Goal: Transaction & Acquisition: Purchase product/service

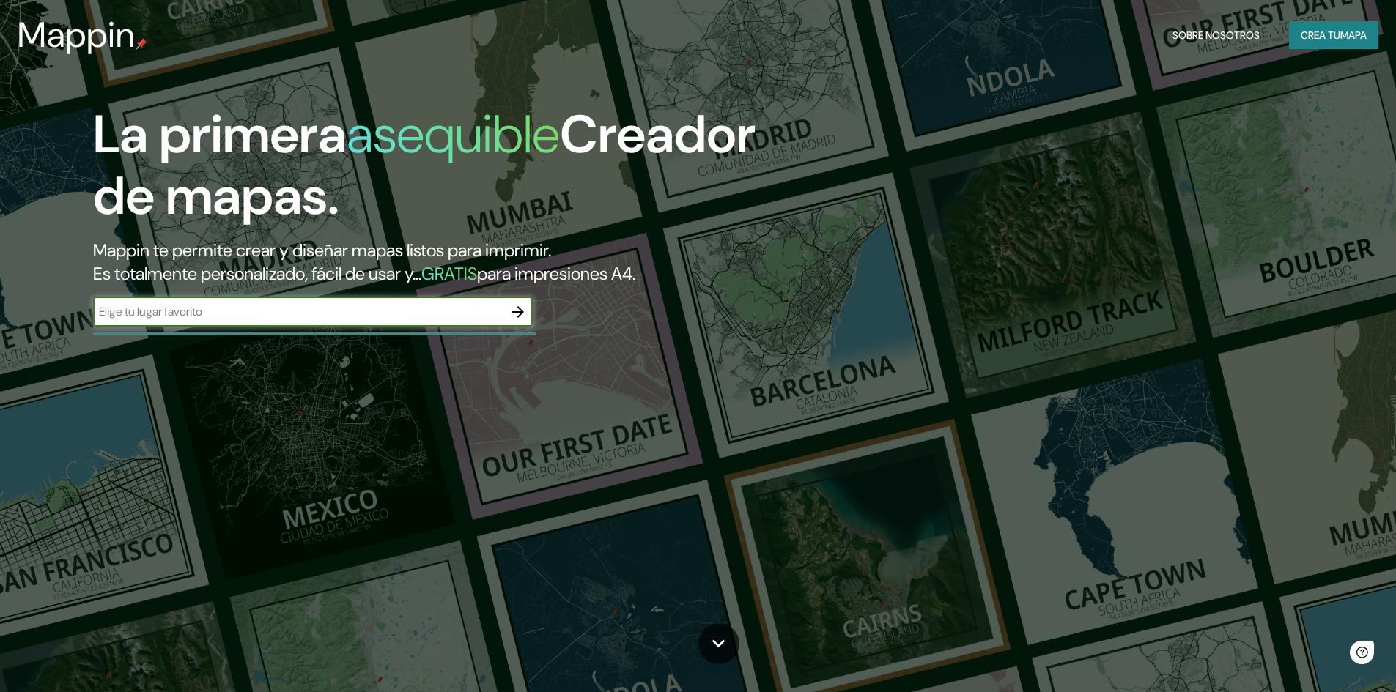
click at [340, 311] on input "text" at bounding box center [298, 311] width 410 height 17
type input "[GEOGRAPHIC_DATA]"
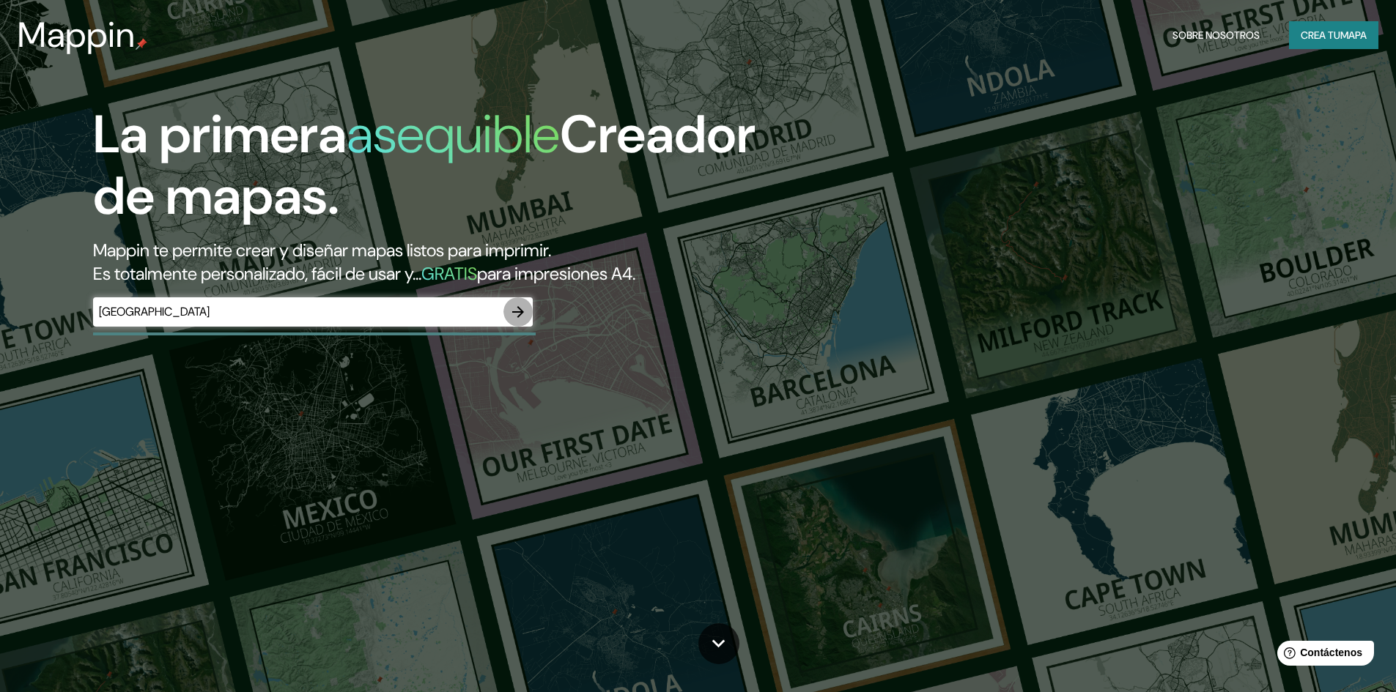
click at [519, 314] on icon "button" at bounding box center [518, 312] width 18 height 18
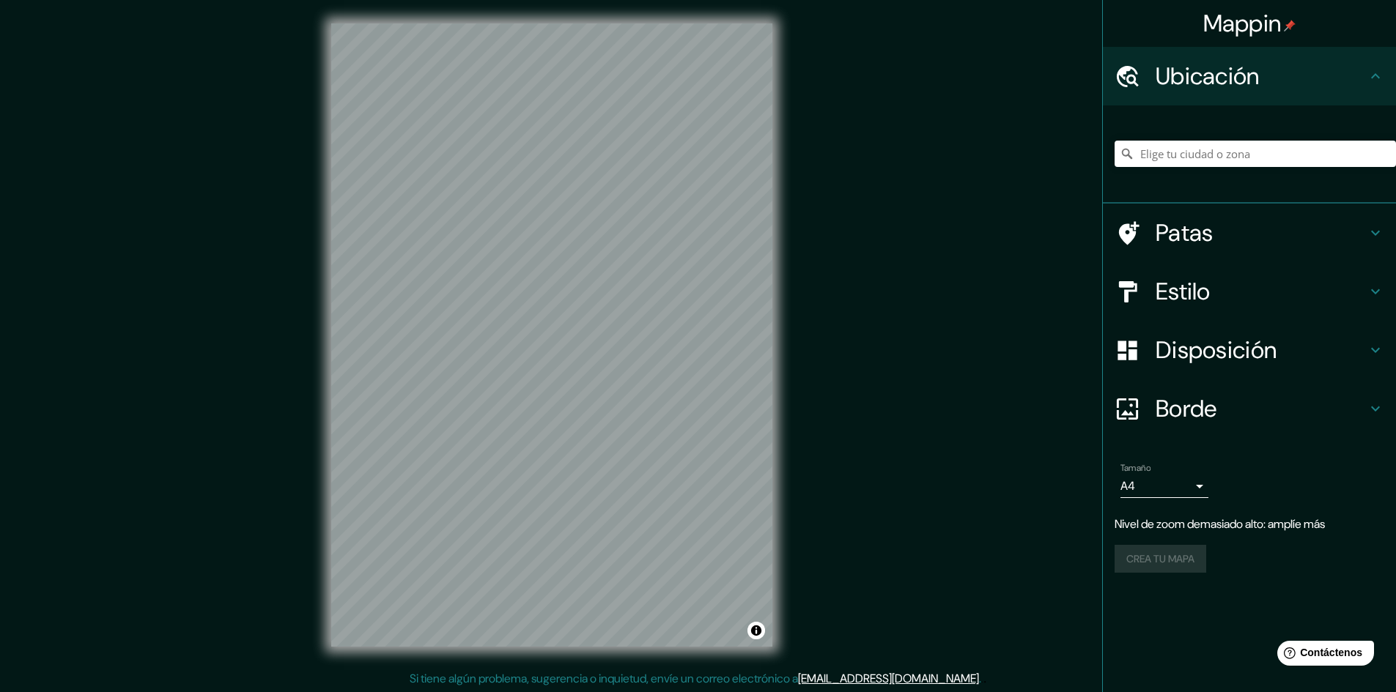
click at [816, 356] on div "Mappin Ubicación Patas Estilo Disposición Borde Elige un borde. Consejo : puede…" at bounding box center [698, 347] width 1396 height 694
click at [824, 356] on div "Mappin Ubicación Patas Estilo Disposición Borde Elige un borde. Consejo : puede…" at bounding box center [698, 347] width 1396 height 694
click at [797, 348] on div "Mappin Ubicación Patas Estilo Disposición Borde Elige un borde. Consejo : puede…" at bounding box center [698, 347] width 1396 height 694
click at [845, 335] on div "Mappin Ubicación Patas Estilo Disposición Borde Elige un borde. Consejo : puede…" at bounding box center [698, 347] width 1396 height 694
click at [1241, 344] on font "Disposición" at bounding box center [1215, 350] width 121 height 31
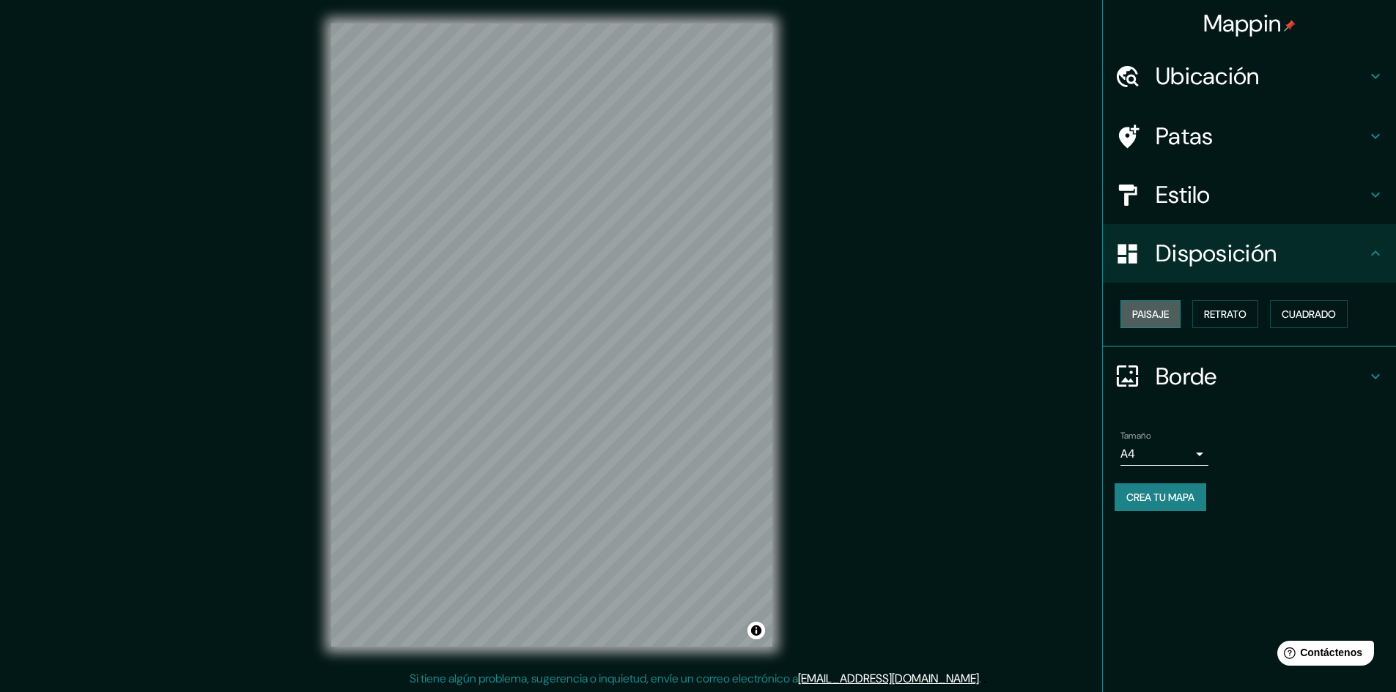
click at [1150, 319] on font "Paisaje" at bounding box center [1150, 314] width 37 height 13
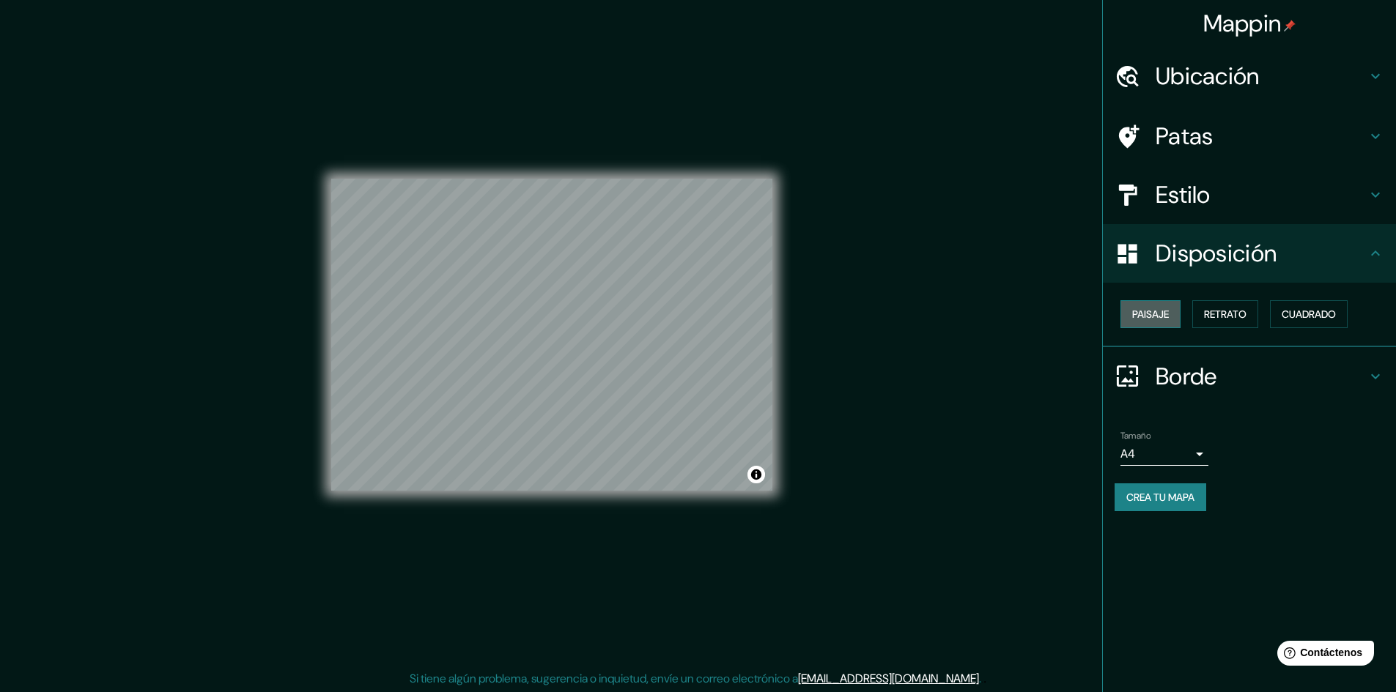
click at [1150, 319] on font "Paisaje" at bounding box center [1150, 314] width 37 height 13
click at [1218, 308] on font "Retrato" at bounding box center [1225, 314] width 42 height 13
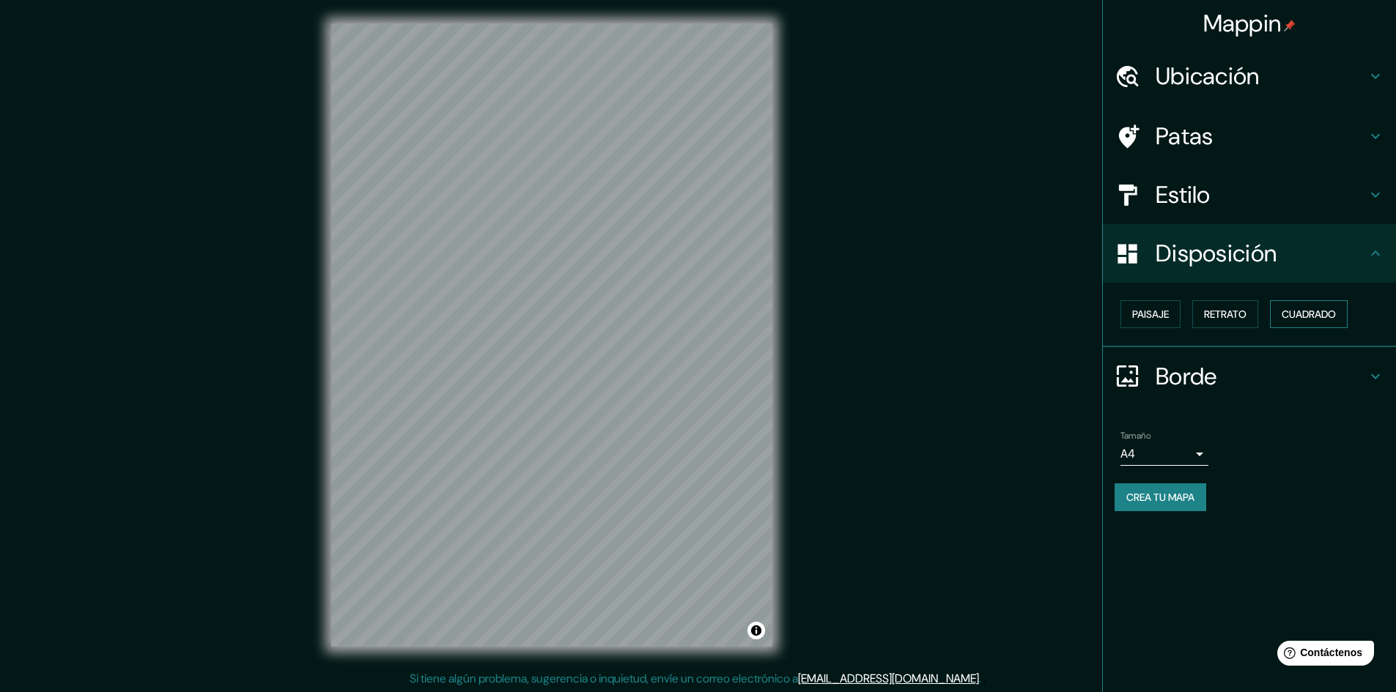
click at [1303, 311] on font "Cuadrado" at bounding box center [1308, 314] width 54 height 13
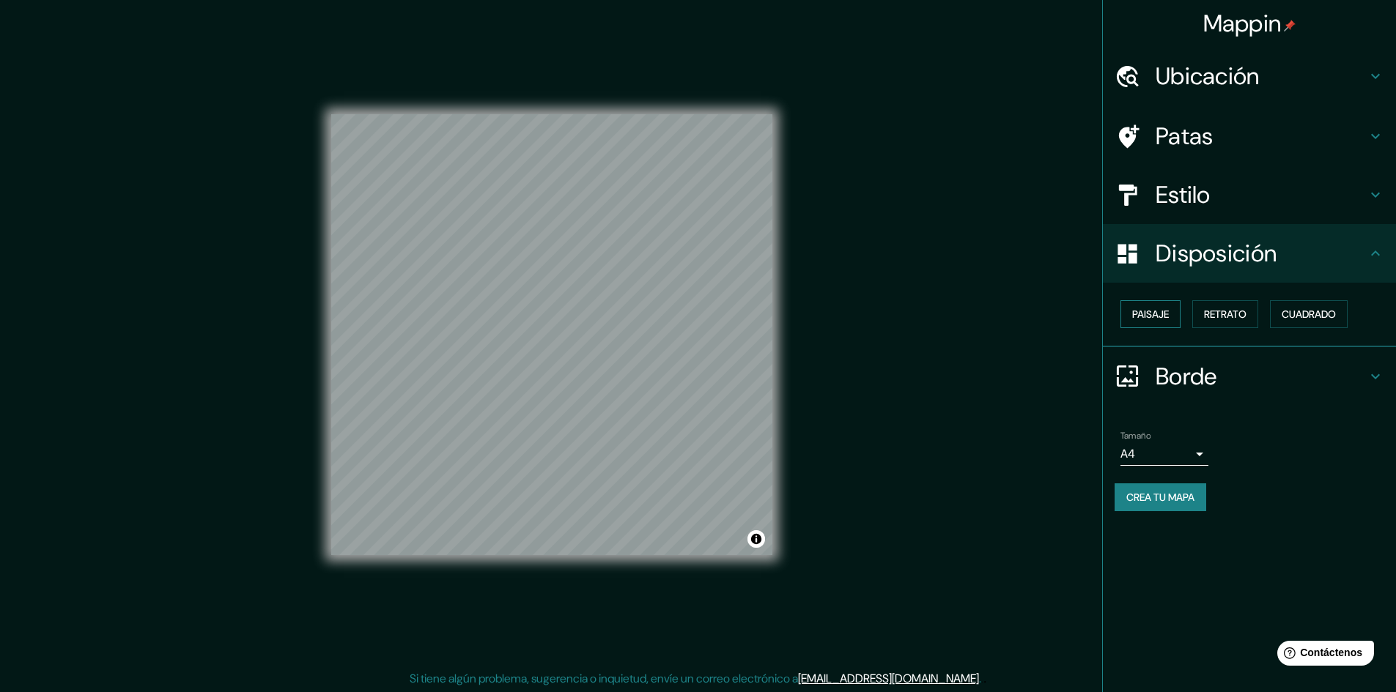
click at [1157, 317] on font "Paisaje" at bounding box center [1150, 314] width 37 height 13
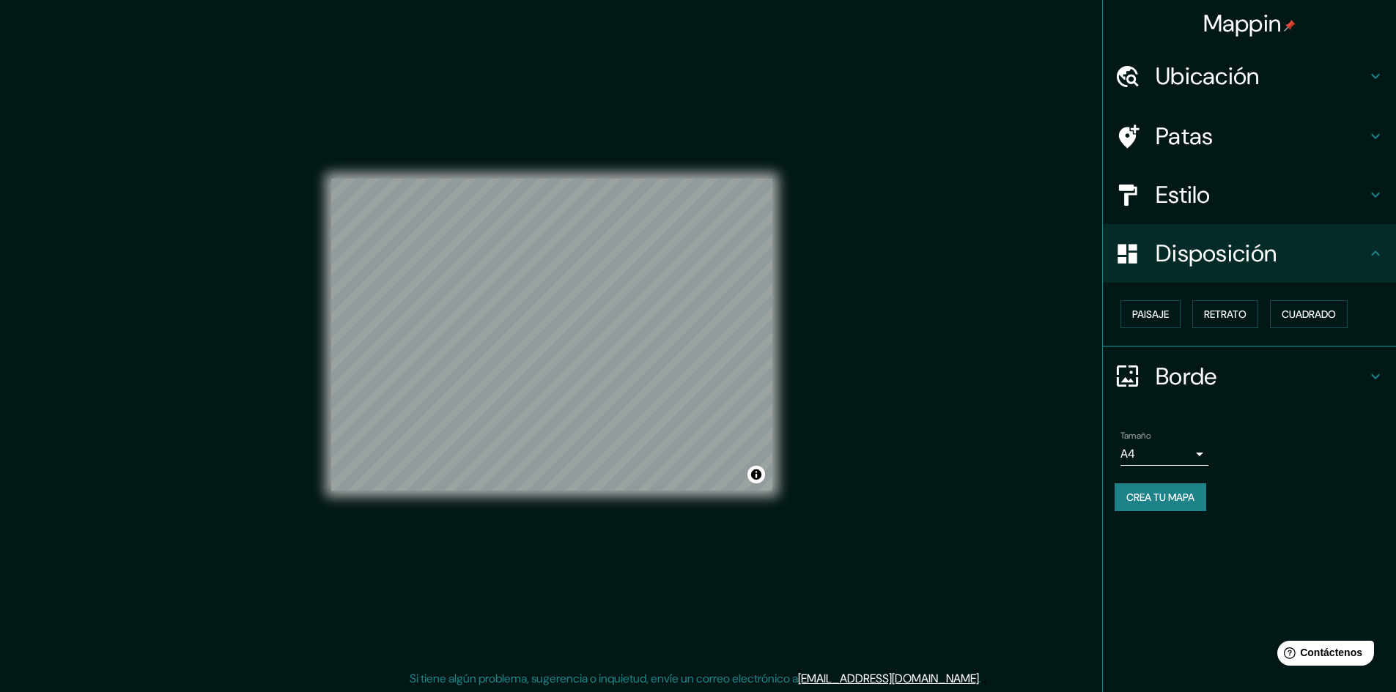
click at [1206, 196] on font "Estilo" at bounding box center [1182, 195] width 55 height 31
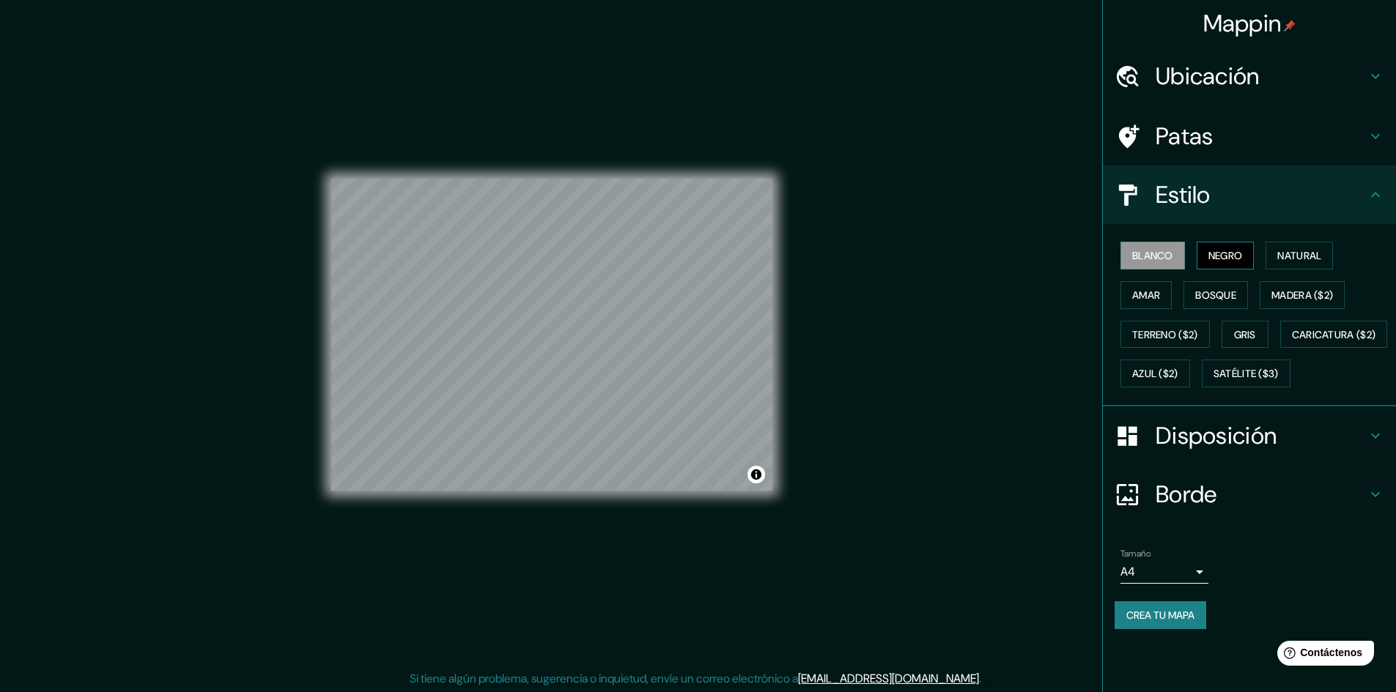
click at [1217, 261] on font "Negro" at bounding box center [1225, 255] width 34 height 13
click at [1291, 255] on font "Natural" at bounding box center [1299, 255] width 44 height 13
click at [1299, 289] on font "Madera ($2)" at bounding box center [1302, 295] width 62 height 13
click at [1204, 289] on font "Bosque" at bounding box center [1215, 295] width 41 height 13
click at [1155, 298] on font "Amar" at bounding box center [1146, 295] width 28 height 13
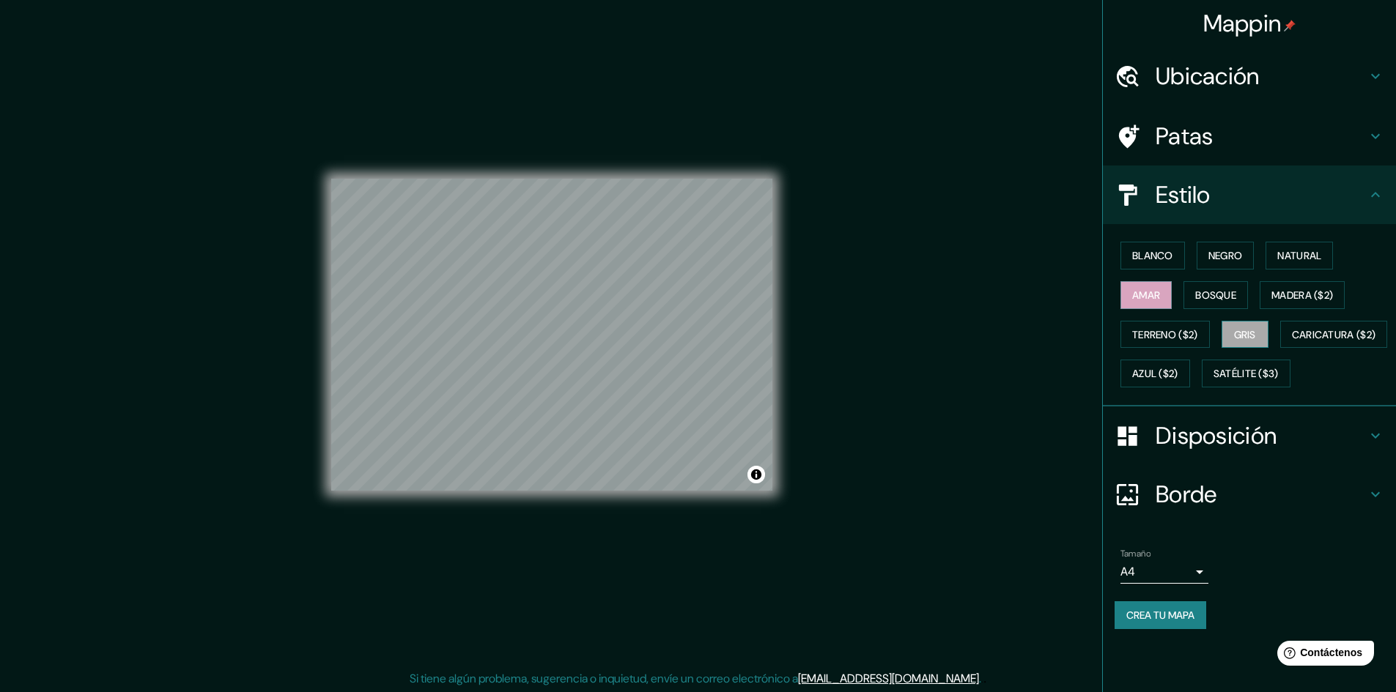
click at [1243, 330] on font "Gris" at bounding box center [1245, 334] width 22 height 13
click at [1149, 261] on font "Blanco" at bounding box center [1152, 255] width 41 height 13
click at [757, 477] on button "Activar o desactivar atribución" at bounding box center [756, 475] width 18 height 18
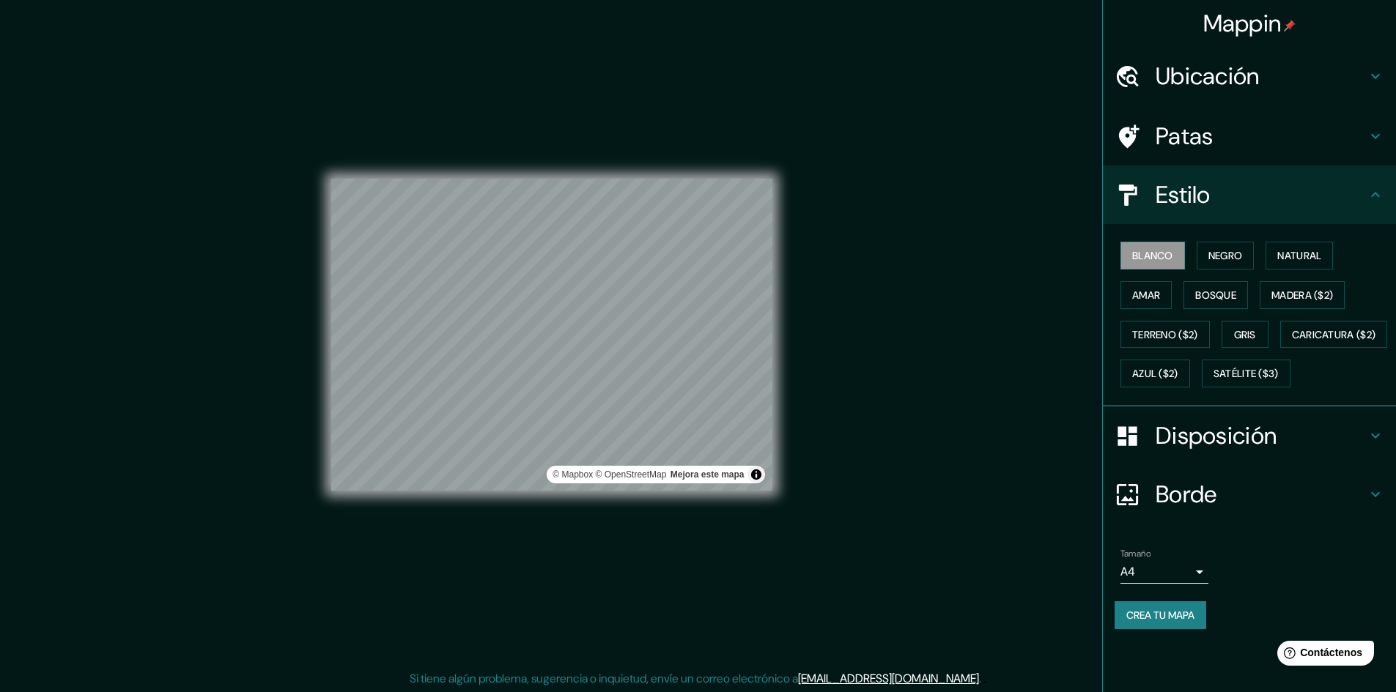
click at [788, 476] on div "© Mapbox © OpenStreetMap Mejora este mapa" at bounding box center [552, 335] width 488 height 670
click at [722, 470] on font "Mejora este mapa" at bounding box center [707, 475] width 74 height 10
click at [1226, 145] on h4 "Patas" at bounding box center [1260, 136] width 211 height 29
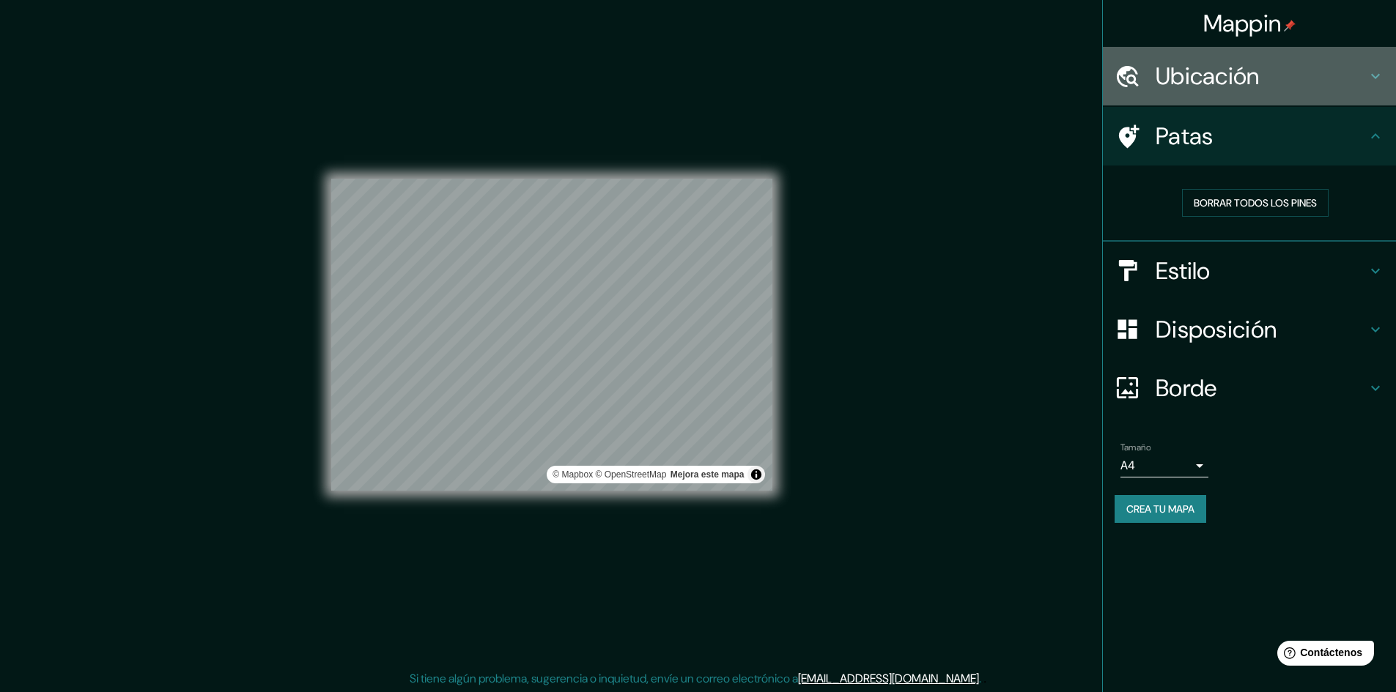
click at [1238, 86] on font "Ubicación" at bounding box center [1207, 76] width 104 height 31
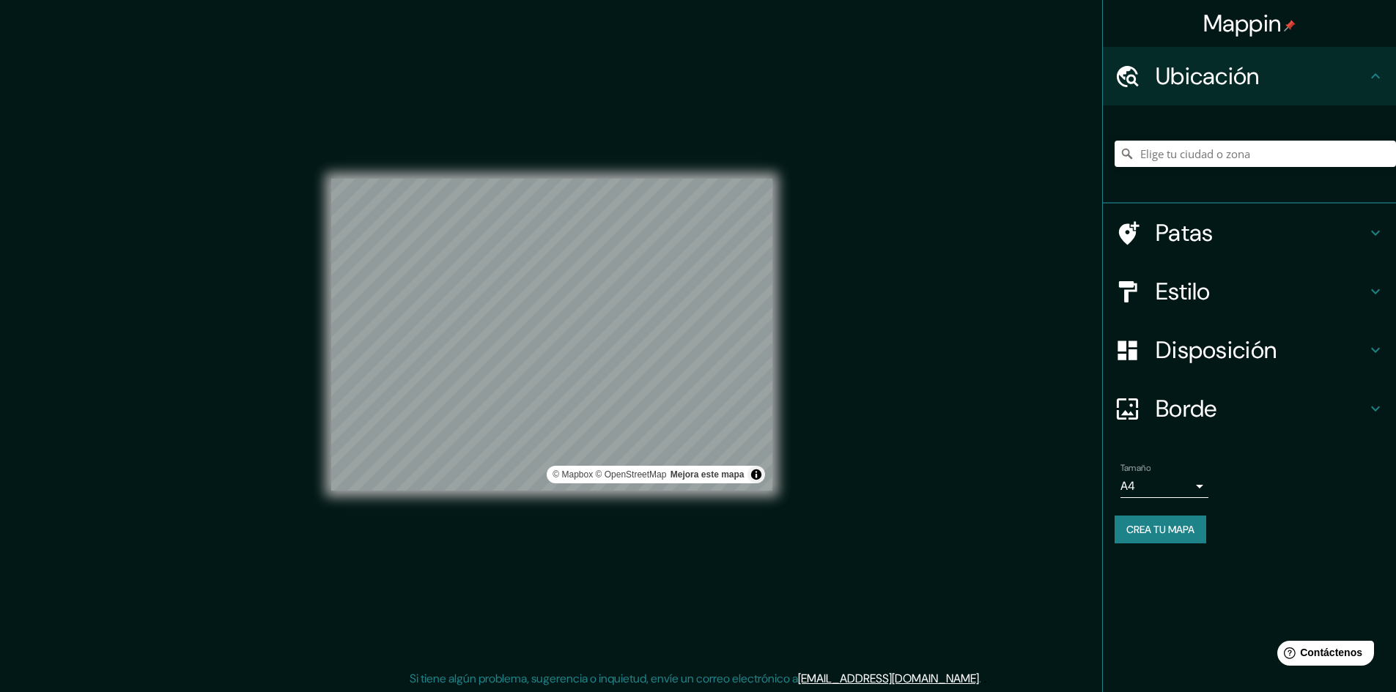
click at [1279, 352] on h4 "Disposición" at bounding box center [1260, 350] width 211 height 29
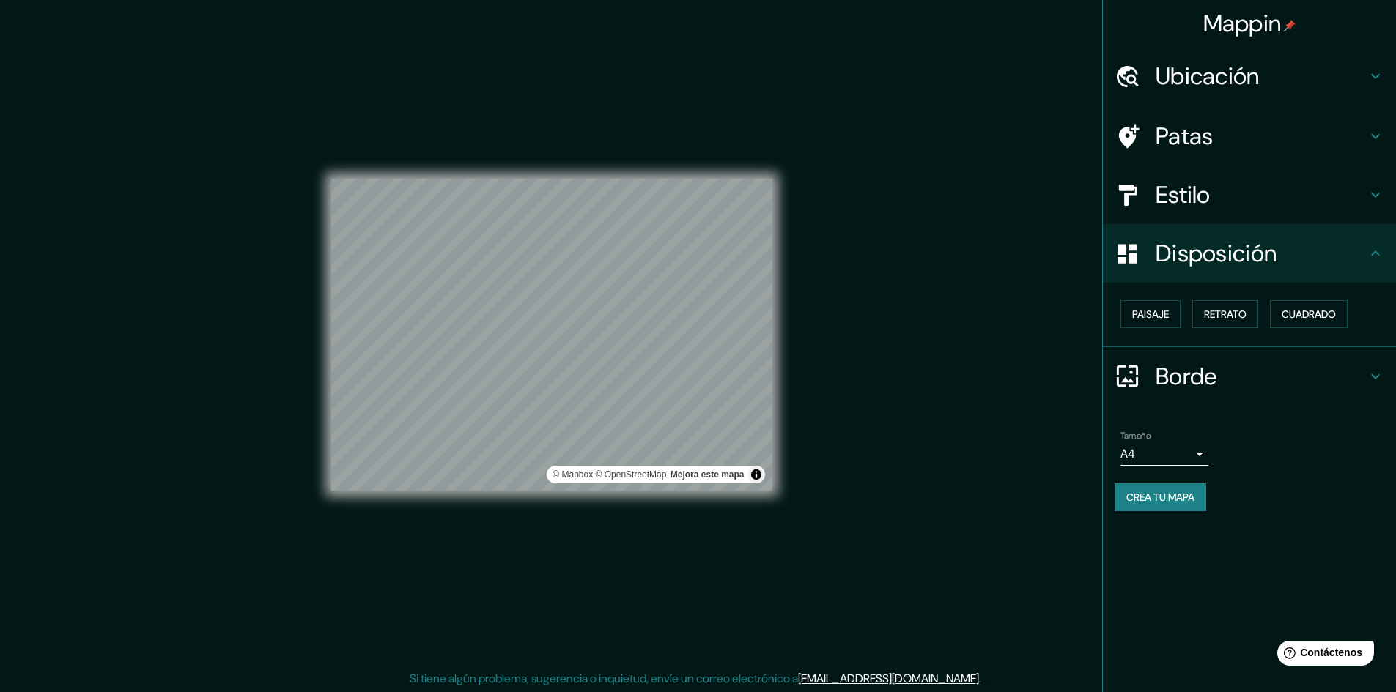
click at [1281, 356] on div "Borde" at bounding box center [1249, 376] width 293 height 59
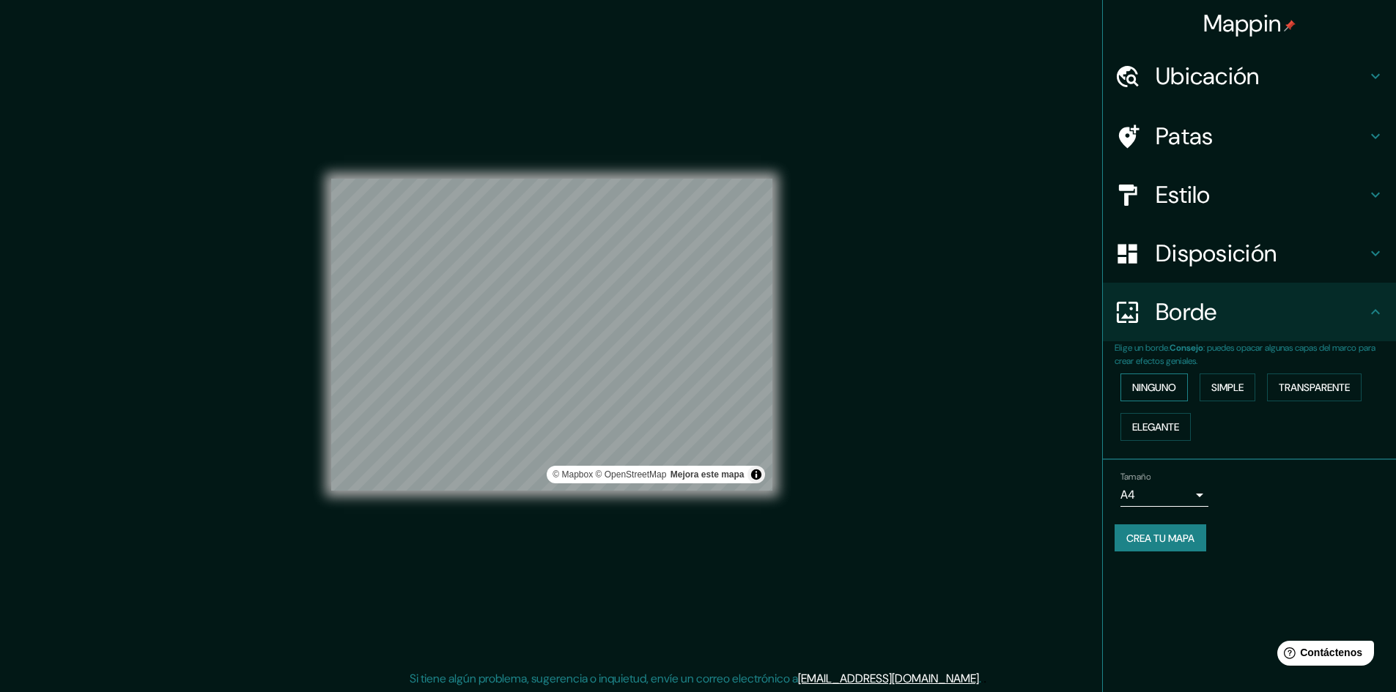
click at [1163, 383] on font "Ninguno" at bounding box center [1154, 387] width 44 height 13
click at [1228, 388] on font "Simple" at bounding box center [1227, 387] width 32 height 13
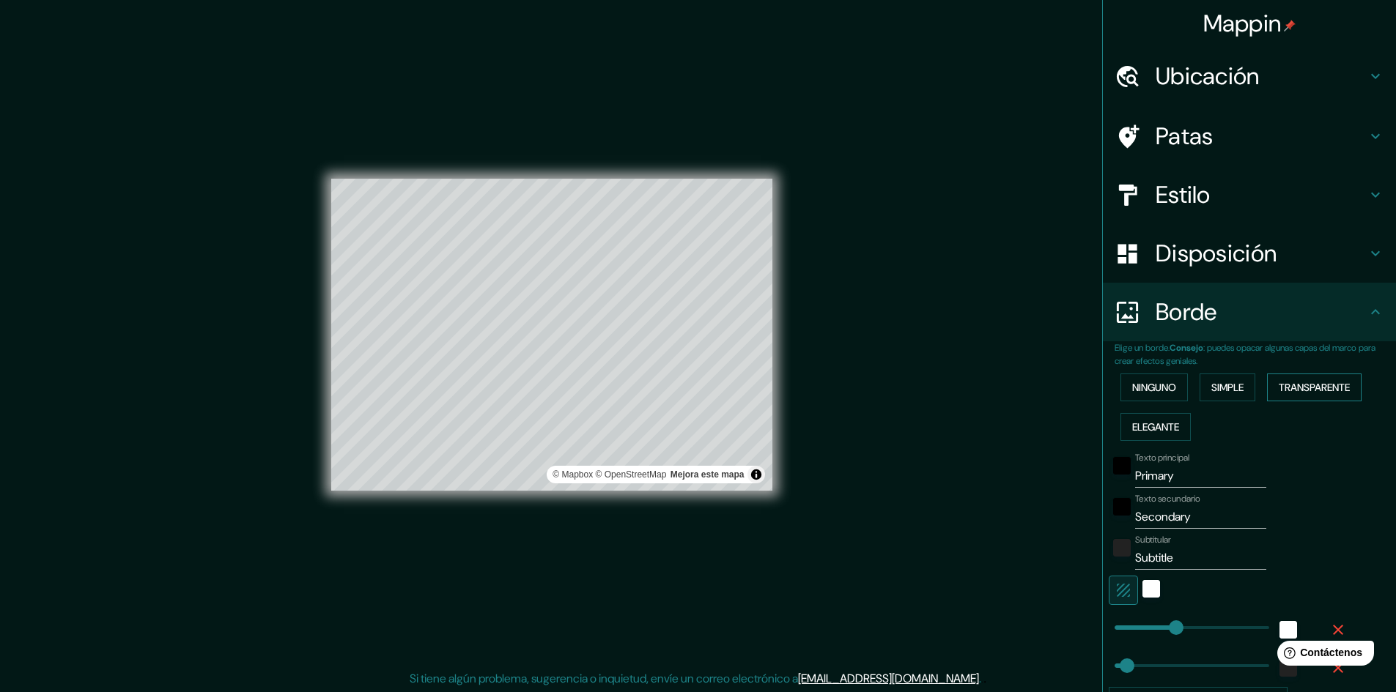
click at [1288, 385] on font "Transparente" at bounding box center [1314, 387] width 71 height 13
click at [1147, 432] on font "Elegante" at bounding box center [1155, 427] width 47 height 13
click at [1146, 386] on font "Ninguno" at bounding box center [1154, 387] width 44 height 13
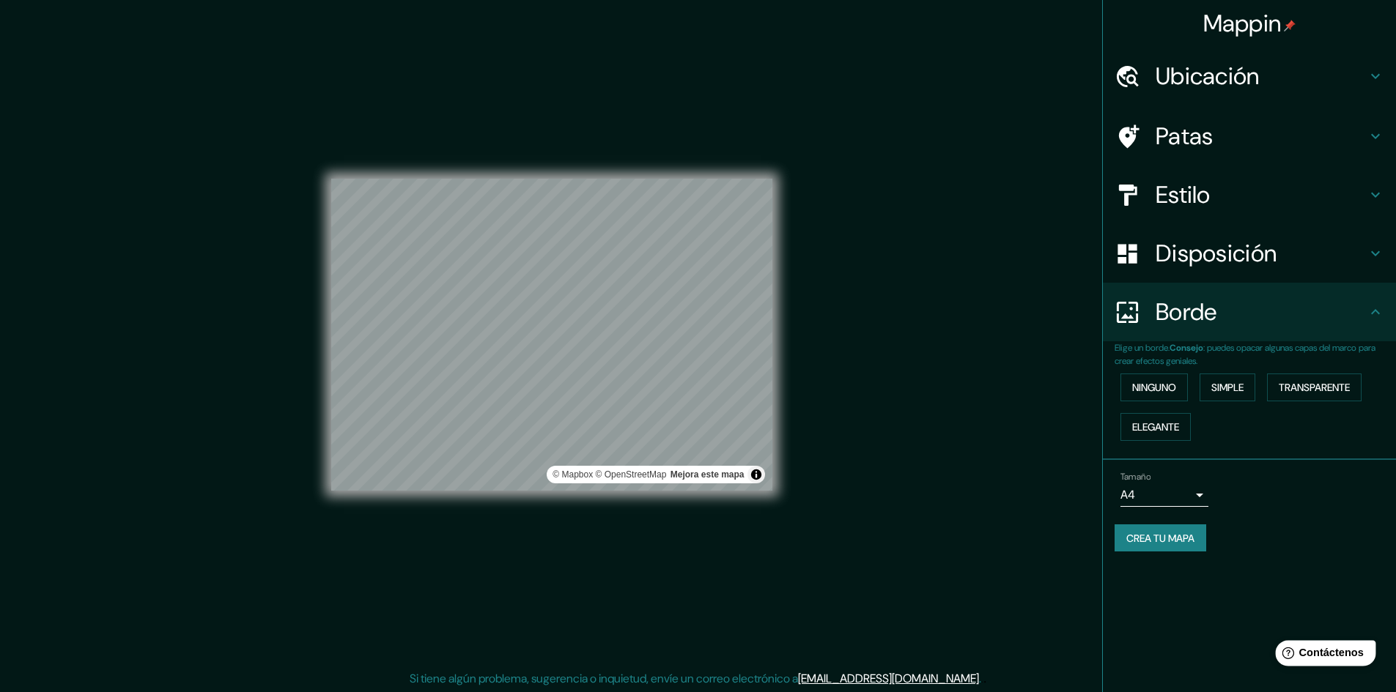
click at [1328, 653] on font "Contáctenos" at bounding box center [1331, 653] width 64 height 12
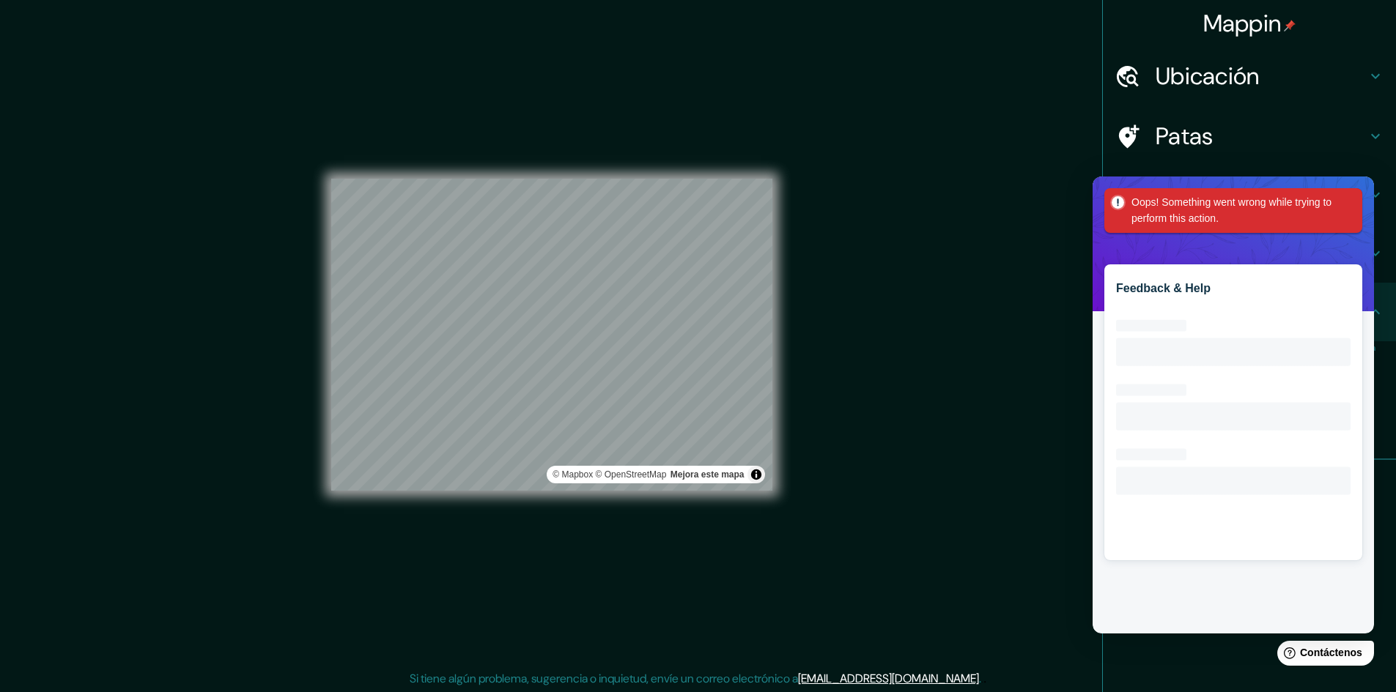
click at [916, 379] on div "Mappin Ubicación Patas Estilo Disposición Borde Elige un borde. Consejo : puede…" at bounding box center [698, 347] width 1396 height 694
click at [1357, 193] on div "Oops! Something went wrong while trying to perform this action." at bounding box center [1233, 210] width 258 height 45
click at [1004, 289] on div "Mappin Ubicación Patas Estilo Disposición Borde Elige un borde. Consejo : puede…" at bounding box center [698, 347] width 1396 height 694
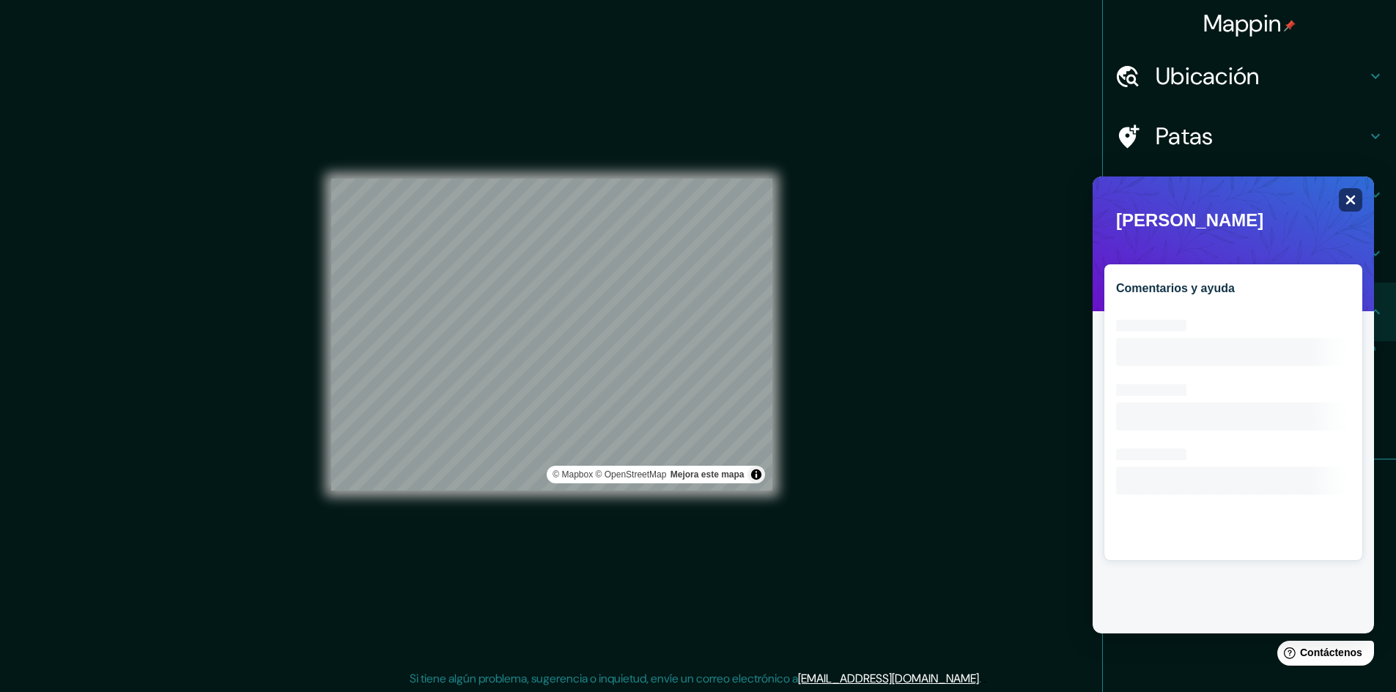
click at [1351, 197] on icon "Close" at bounding box center [1349, 199] width 11 height 11
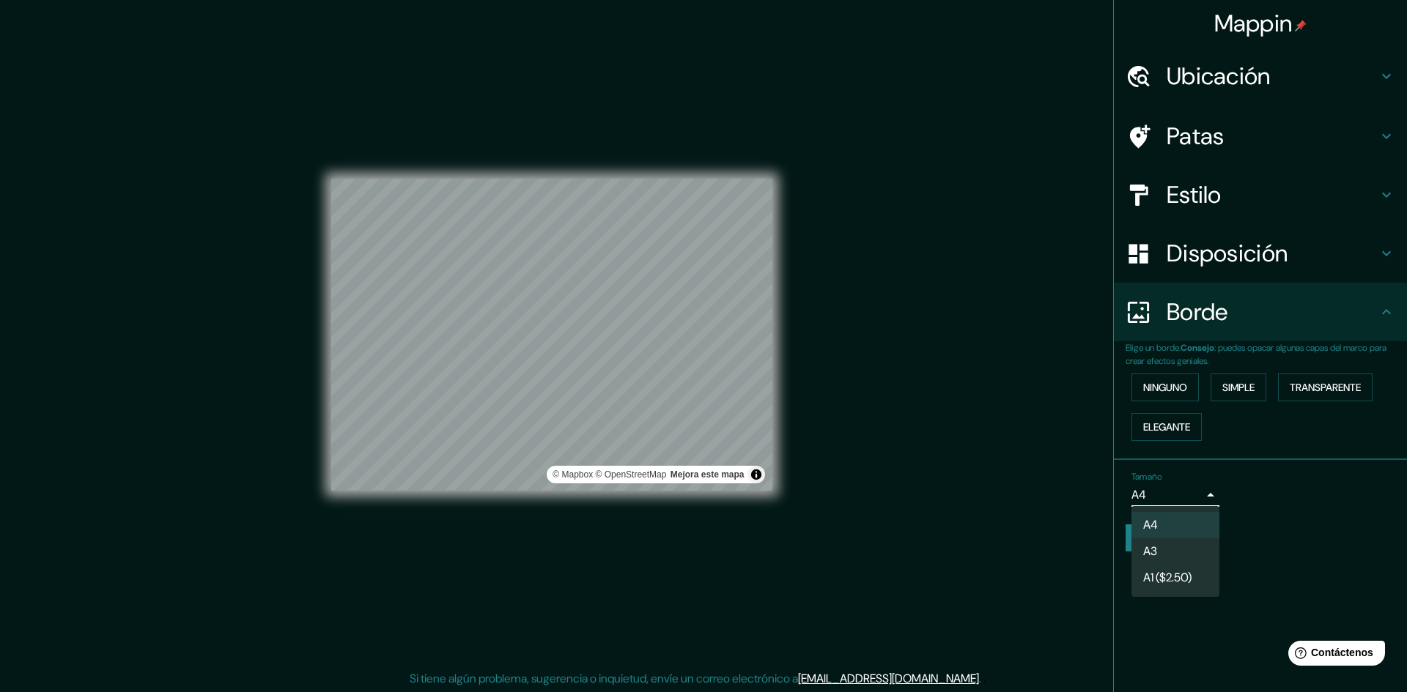
click at [1188, 484] on body "Mappin Ubicación Patas Estilo Disposición Borde Elige un borde. Consejo : puede…" at bounding box center [703, 346] width 1407 height 692
click at [1240, 529] on div at bounding box center [703, 346] width 1407 height 692
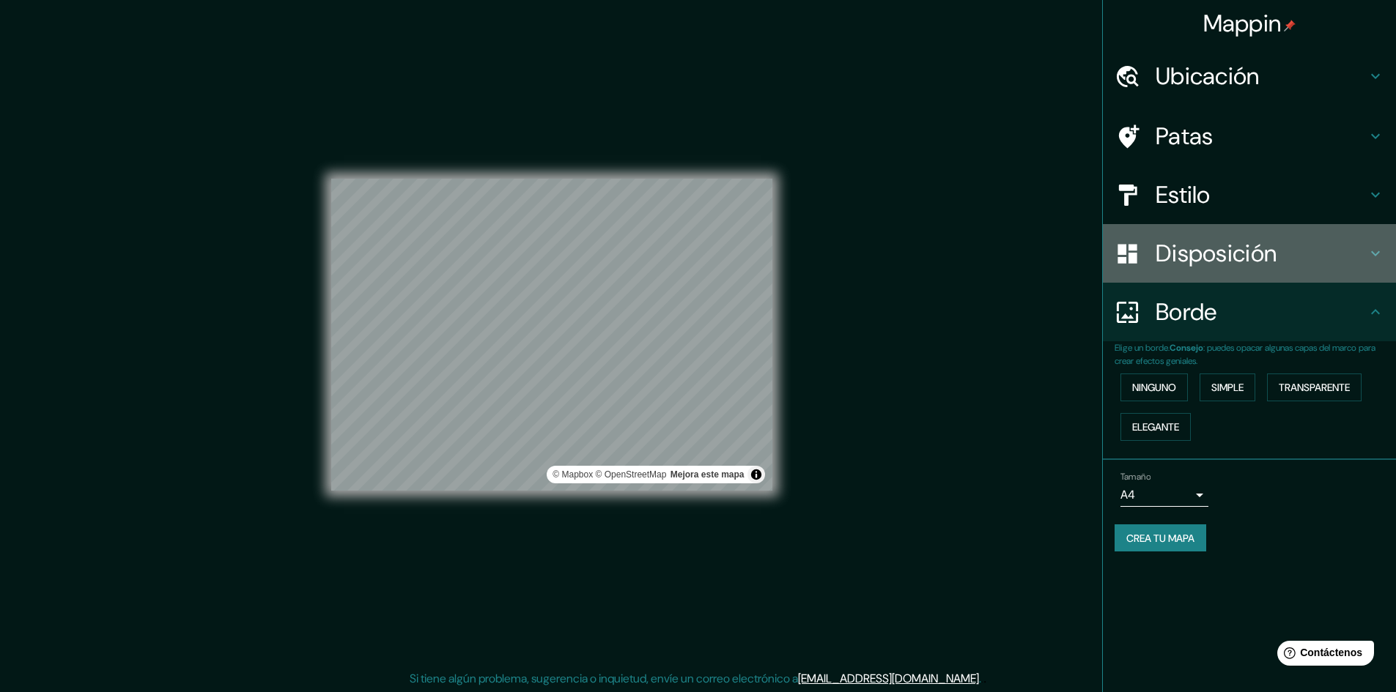
drag, startPoint x: 1227, startPoint y: 253, endPoint x: 1230, endPoint y: 206, distance: 47.0
click at [1227, 252] on font "Disposición" at bounding box center [1215, 253] width 121 height 31
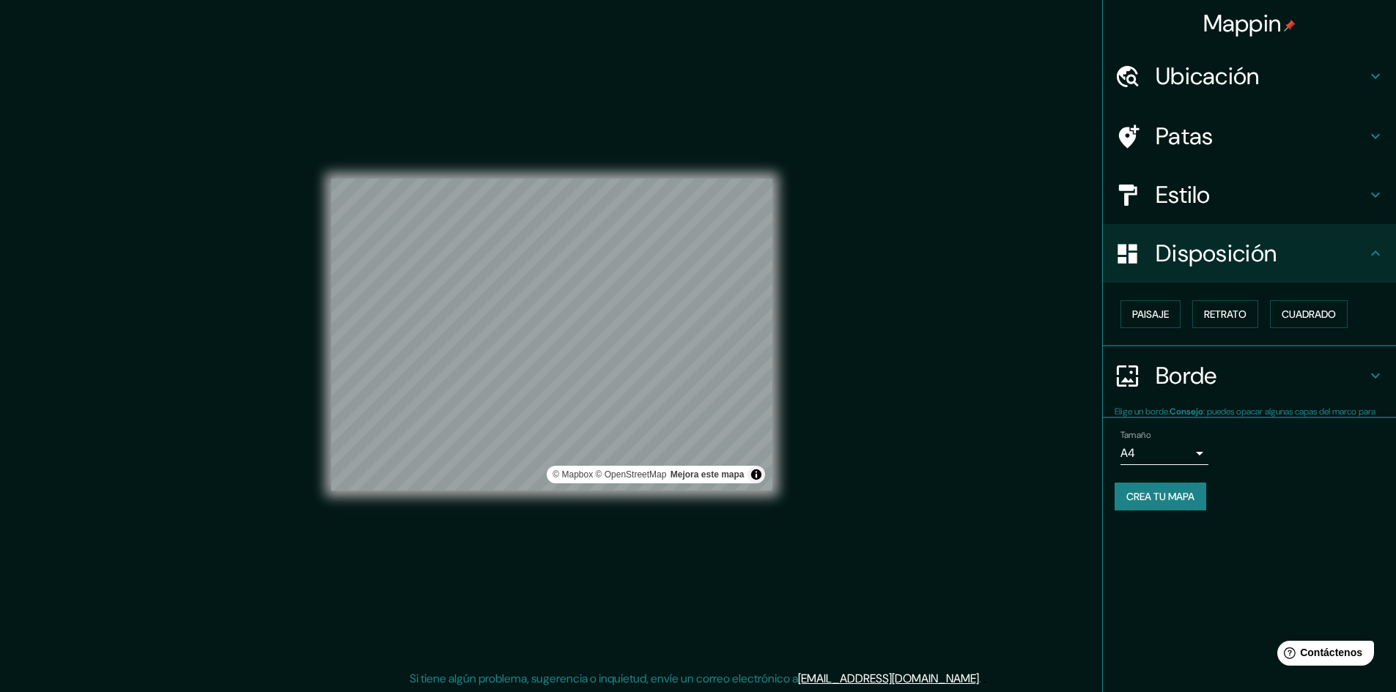
click at [1235, 189] on h4 "Estilo" at bounding box center [1260, 194] width 211 height 29
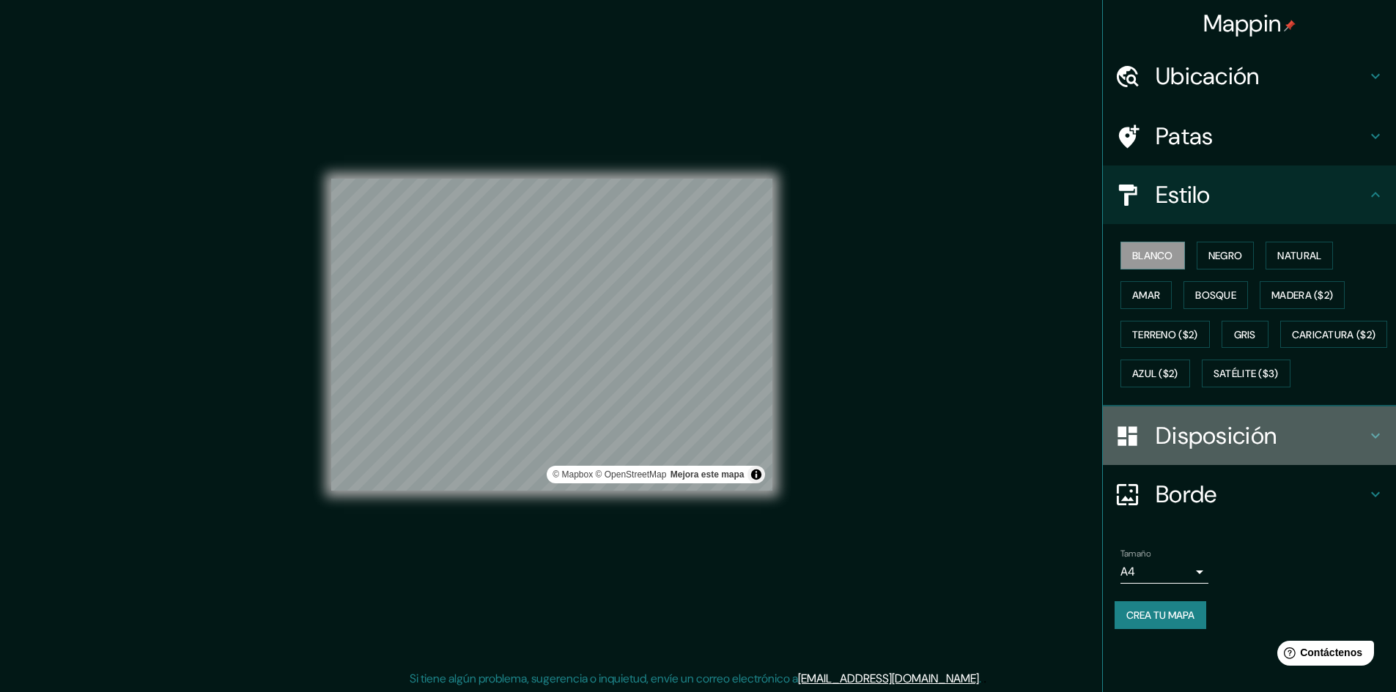
click at [1203, 451] on font "Disposición" at bounding box center [1215, 436] width 121 height 31
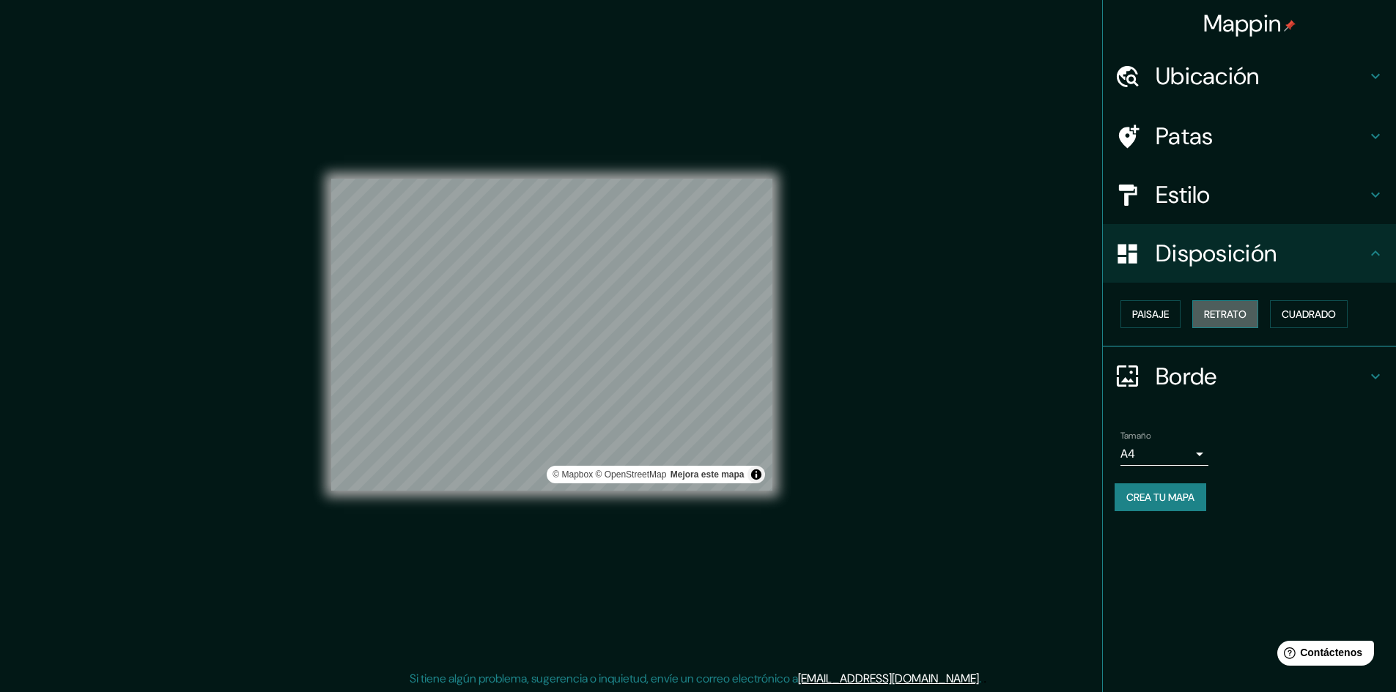
click at [1225, 311] on font "Retrato" at bounding box center [1225, 314] width 42 height 13
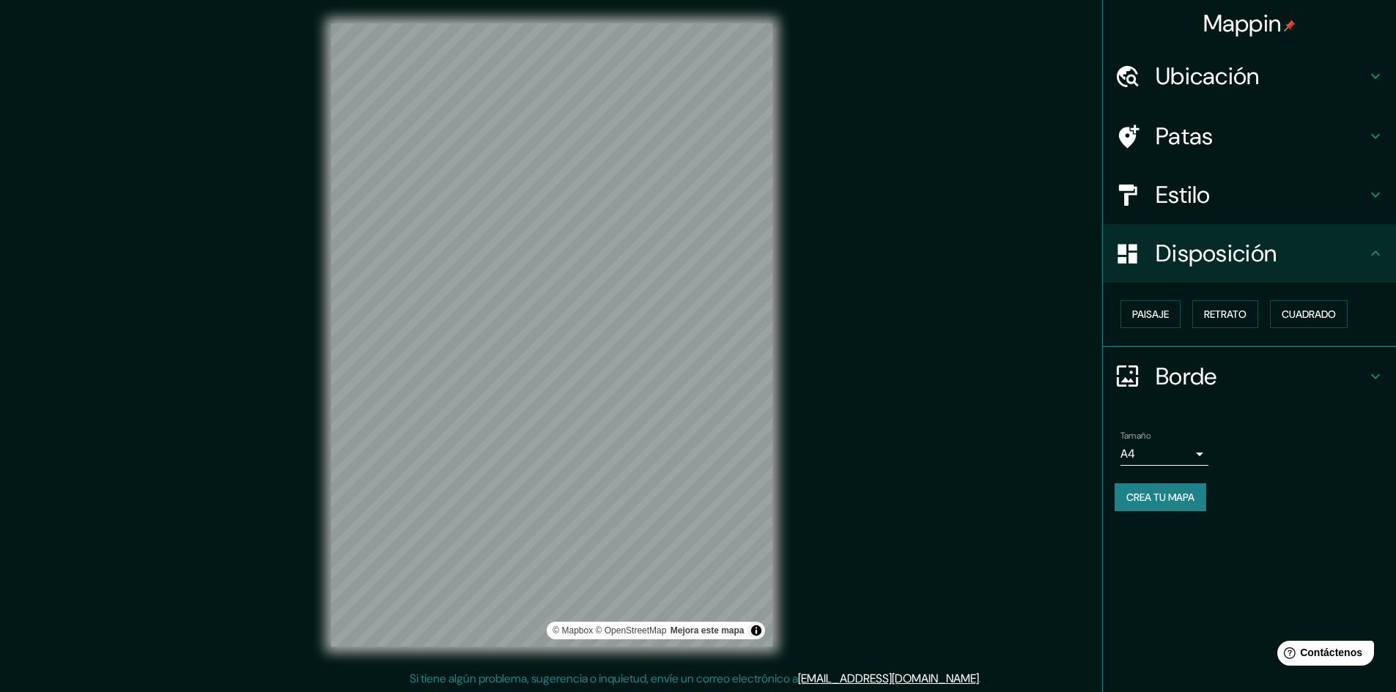
click at [1164, 495] on font "Crea tu mapa" at bounding box center [1160, 497] width 68 height 13
click at [594, 375] on div at bounding box center [594, 375] width 12 height 12
click at [436, 319] on div at bounding box center [437, 318] width 12 height 12
click at [1176, 502] on font "Crea tu mapa" at bounding box center [1160, 497] width 68 height 13
click at [1020, 421] on div "Mappin Ubicación Patas Estilo Disposición Paisaje Retrato Cuadrado Borde Elige …" at bounding box center [698, 347] width 1396 height 694
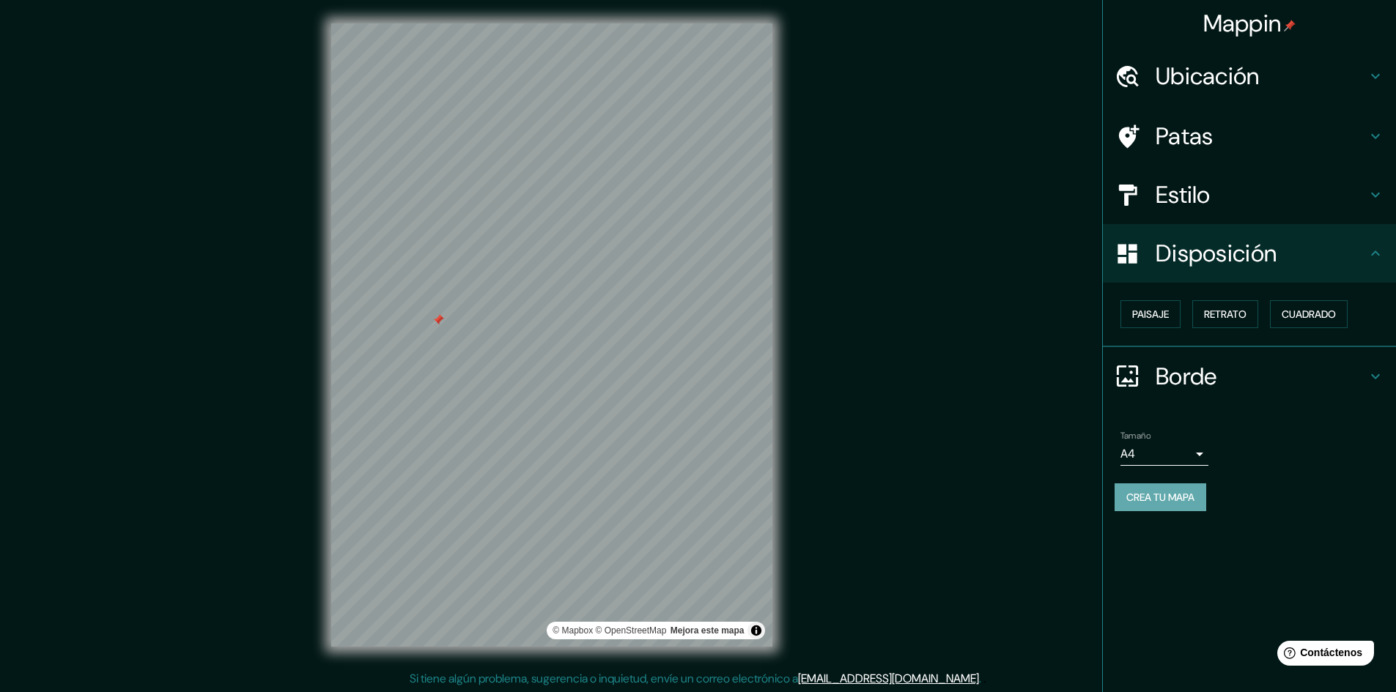
click at [1162, 491] on font "Crea tu mapa" at bounding box center [1160, 497] width 68 height 13
click at [1160, 308] on font "Paisaje" at bounding box center [1150, 314] width 37 height 13
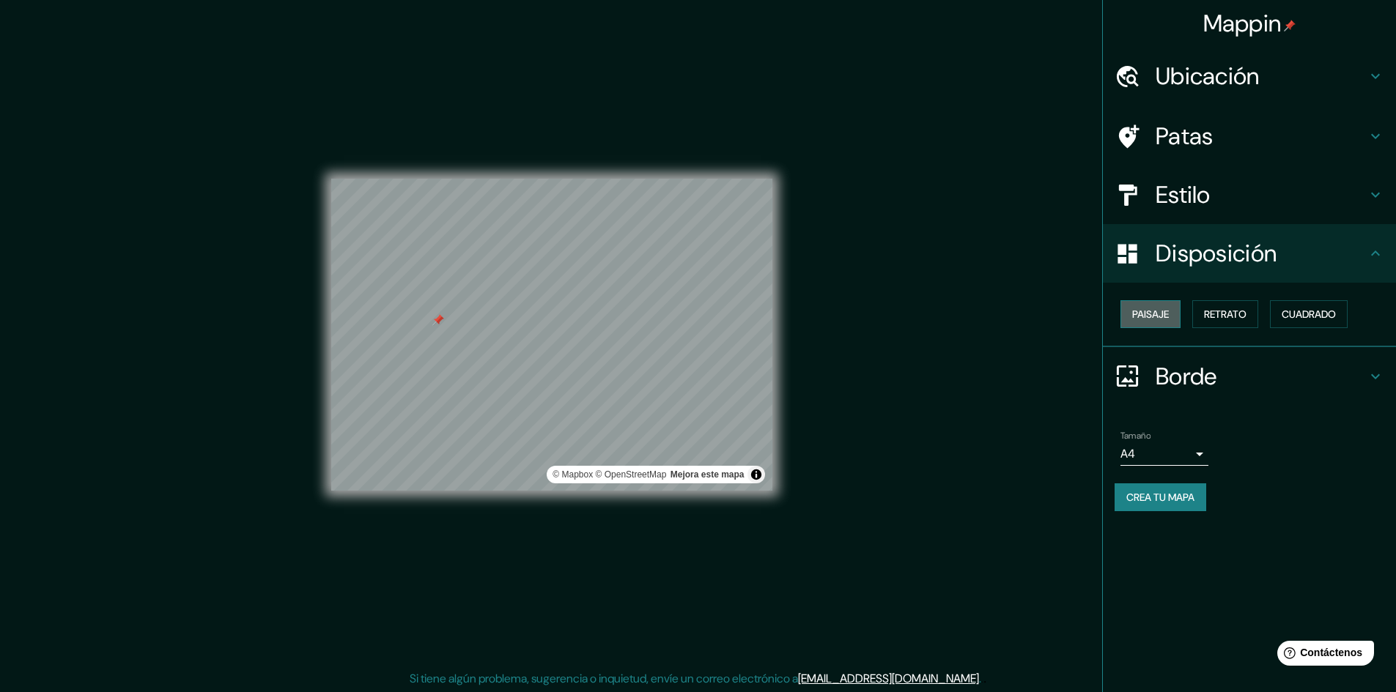
click at [1160, 308] on font "Paisaje" at bounding box center [1150, 314] width 37 height 13
click at [1221, 307] on font "Retrato" at bounding box center [1225, 314] width 42 height 19
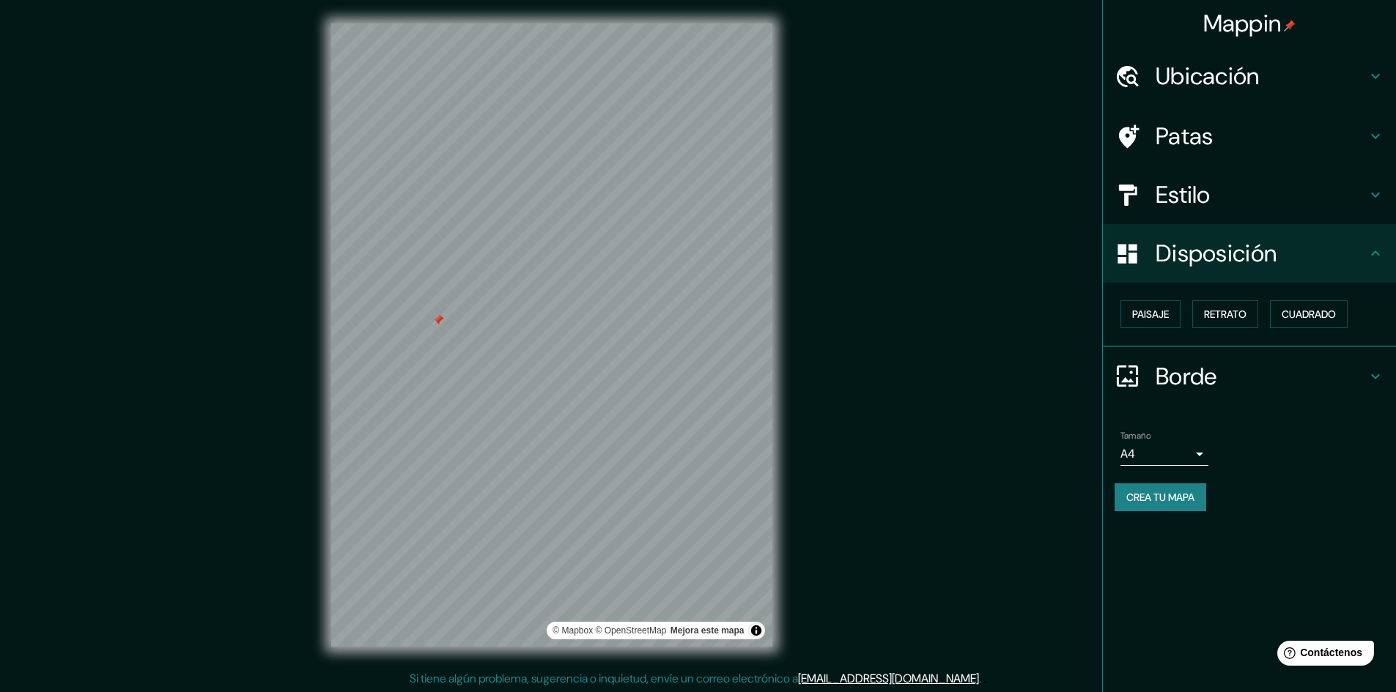
click at [1225, 180] on h4 "Estilo" at bounding box center [1260, 194] width 211 height 29
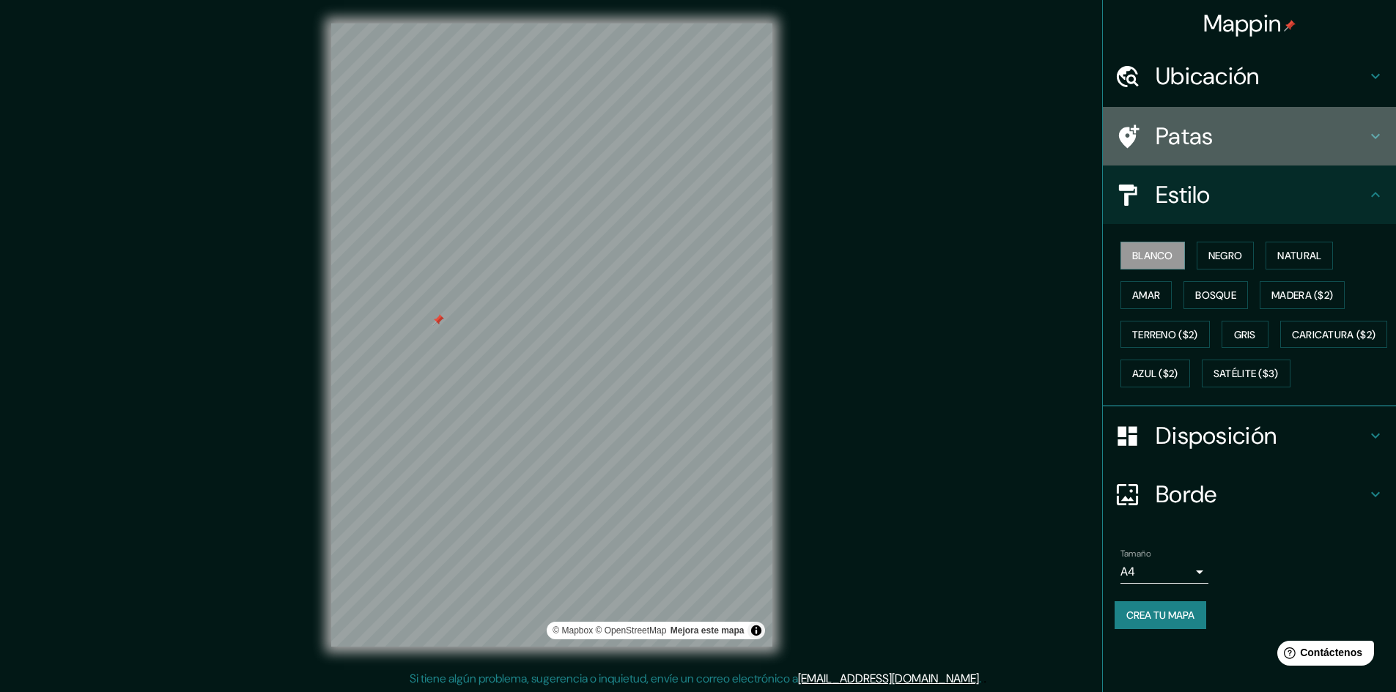
click at [1213, 143] on h4 "Patas" at bounding box center [1260, 136] width 211 height 29
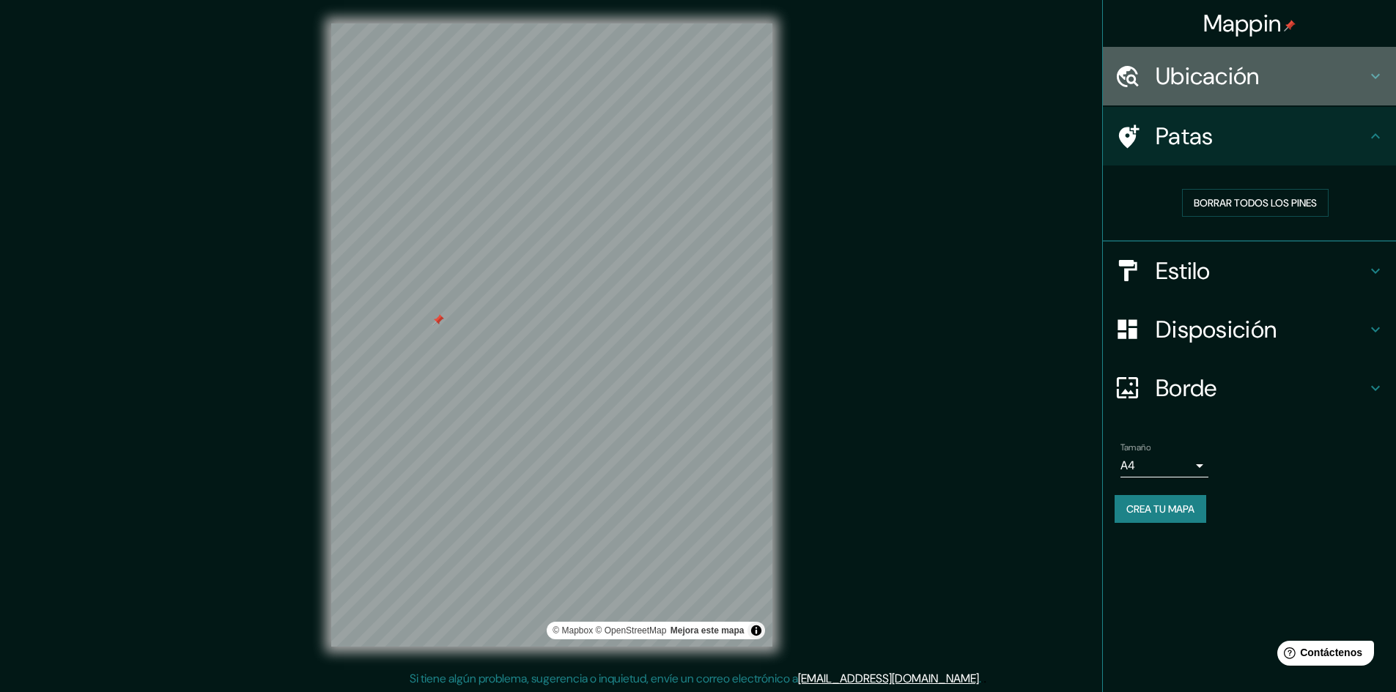
click at [1227, 84] on font "Ubicación" at bounding box center [1207, 76] width 104 height 31
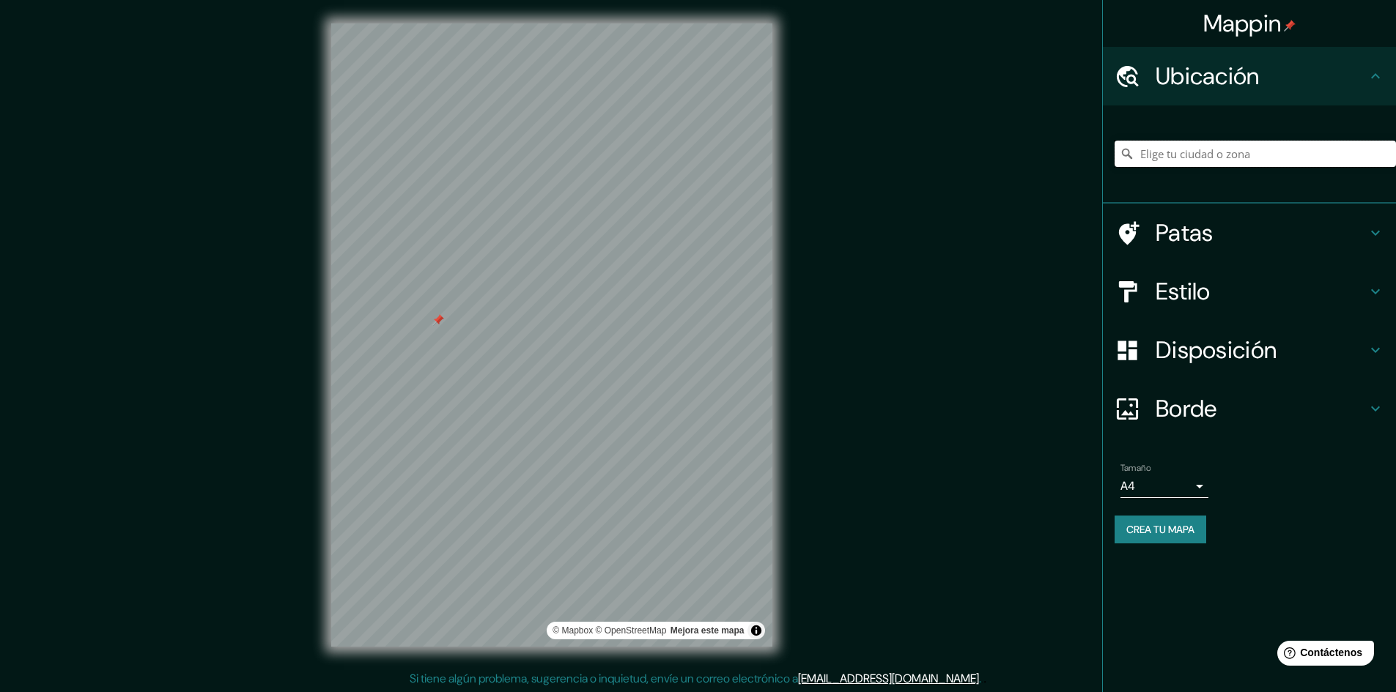
click at [1191, 152] on input "Elige tu ciudad o zona" at bounding box center [1254, 154] width 281 height 26
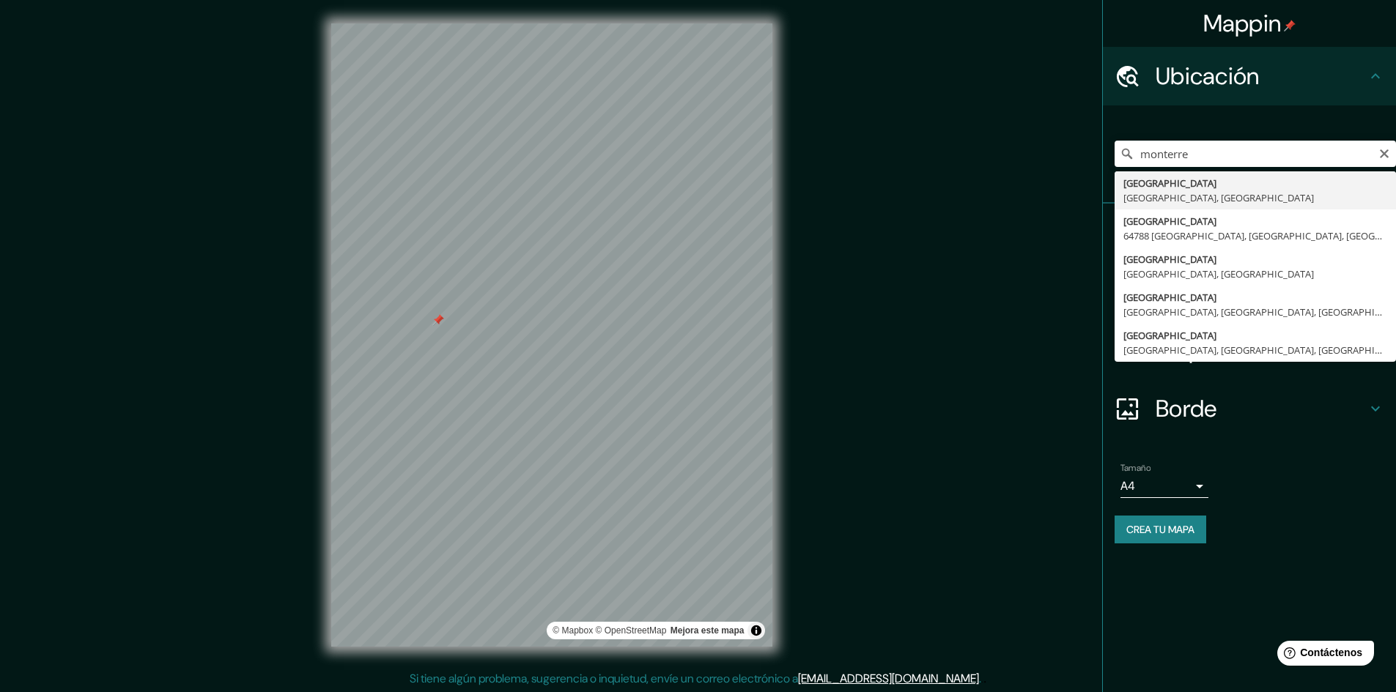
type input "[GEOGRAPHIC_DATA], [GEOGRAPHIC_DATA], [GEOGRAPHIC_DATA]"
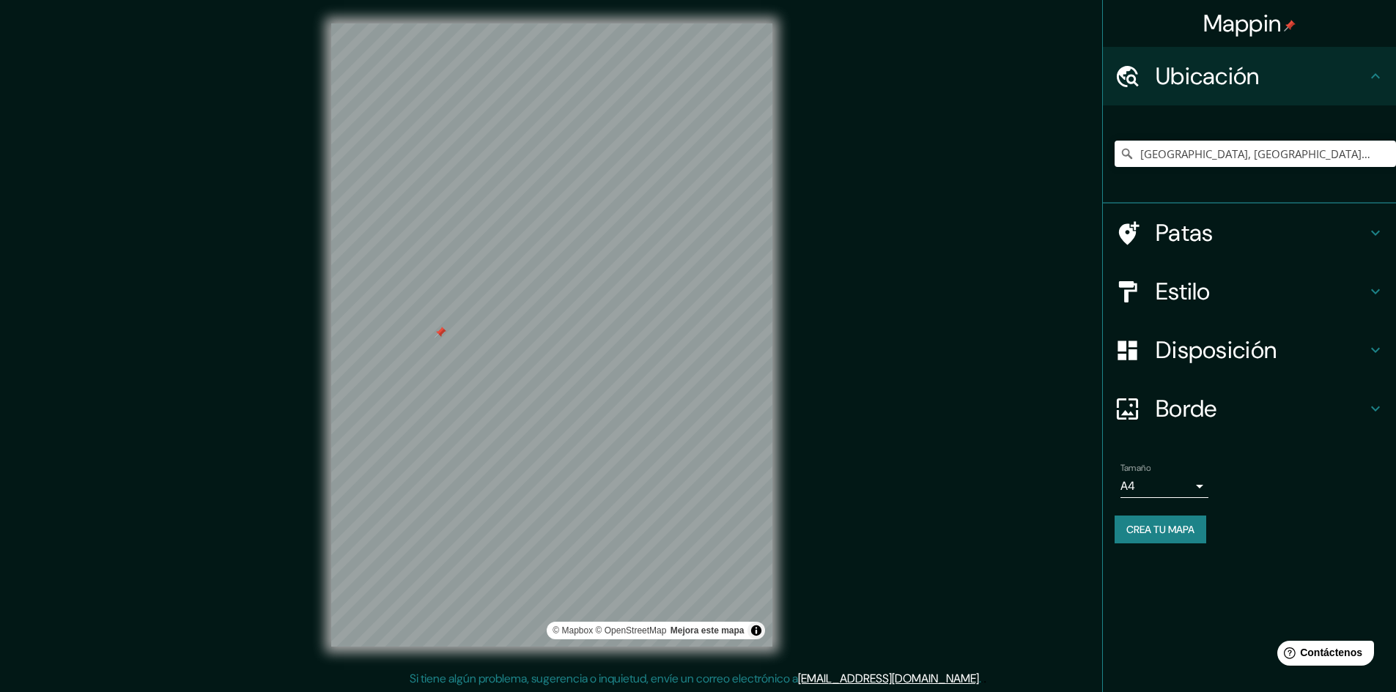
click at [1155, 536] on font "Crea tu mapa" at bounding box center [1160, 529] width 68 height 13
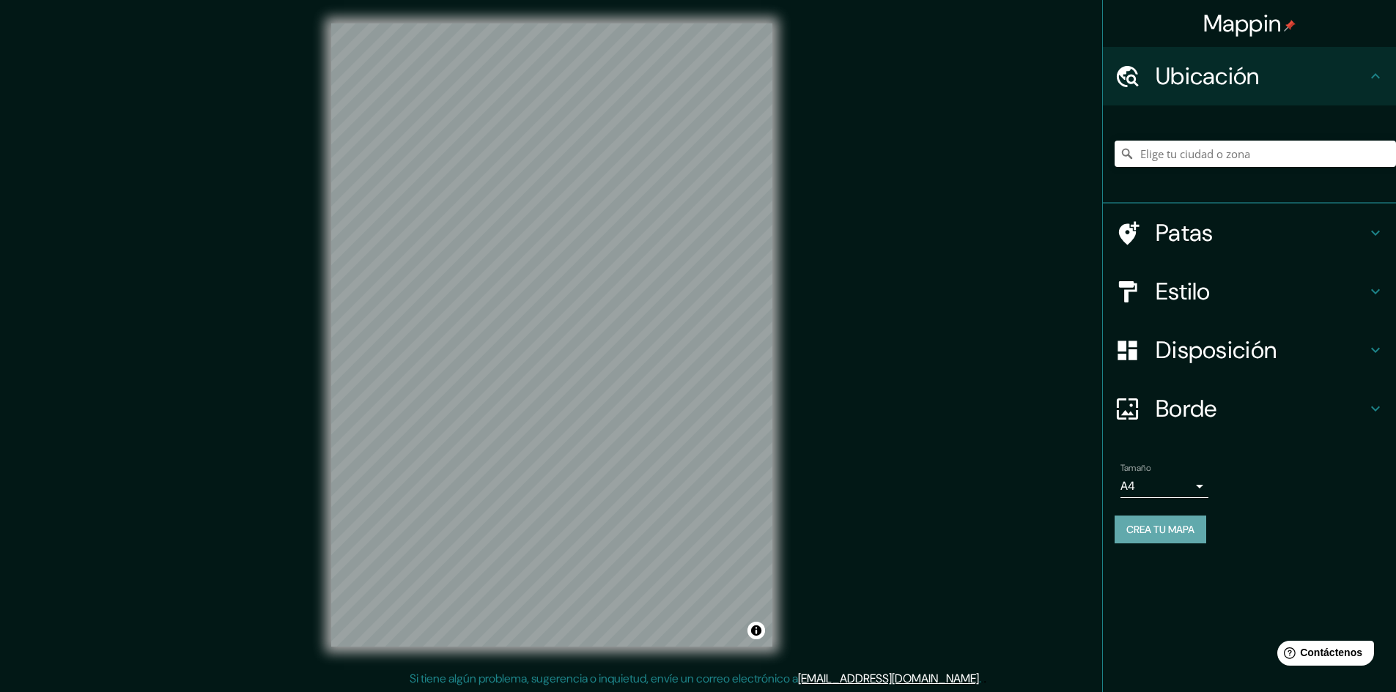
click at [1167, 517] on button "Crea tu mapa" at bounding box center [1160, 530] width 92 height 28
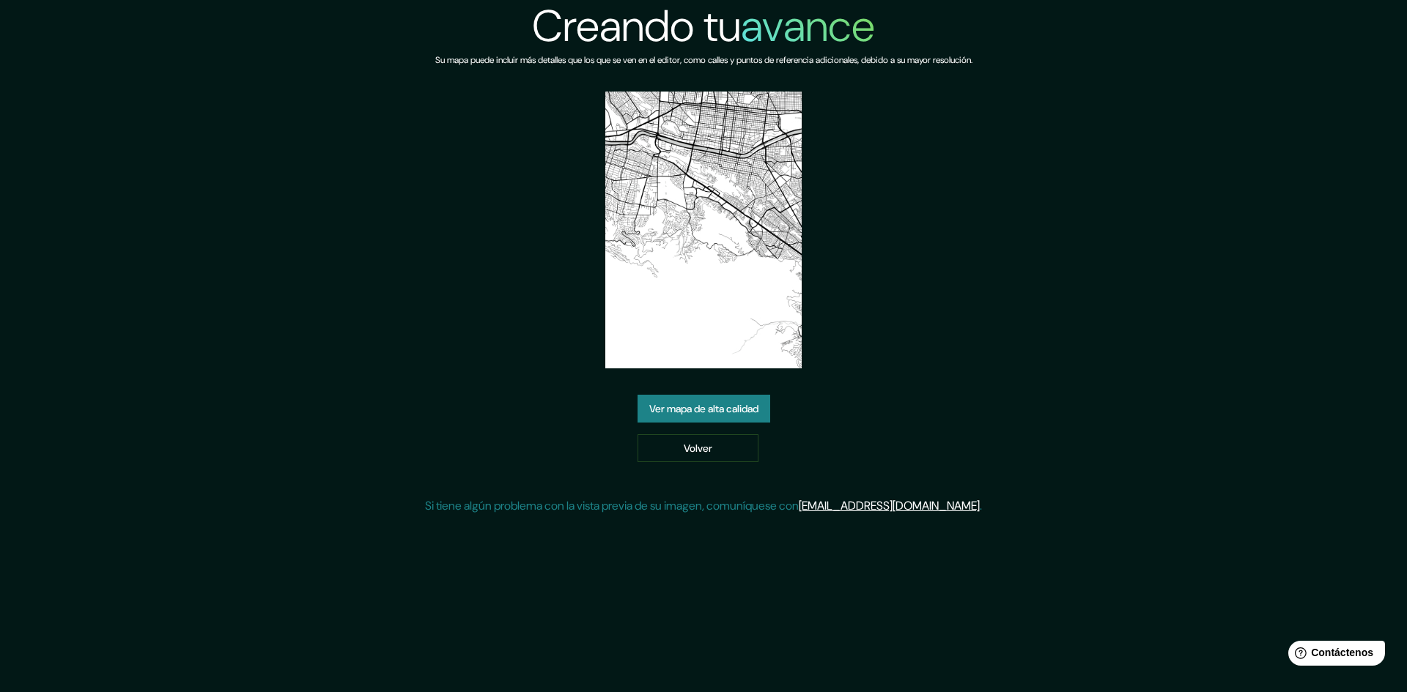
click at [684, 410] on font "Ver mapa de alta calidad" at bounding box center [703, 408] width 109 height 13
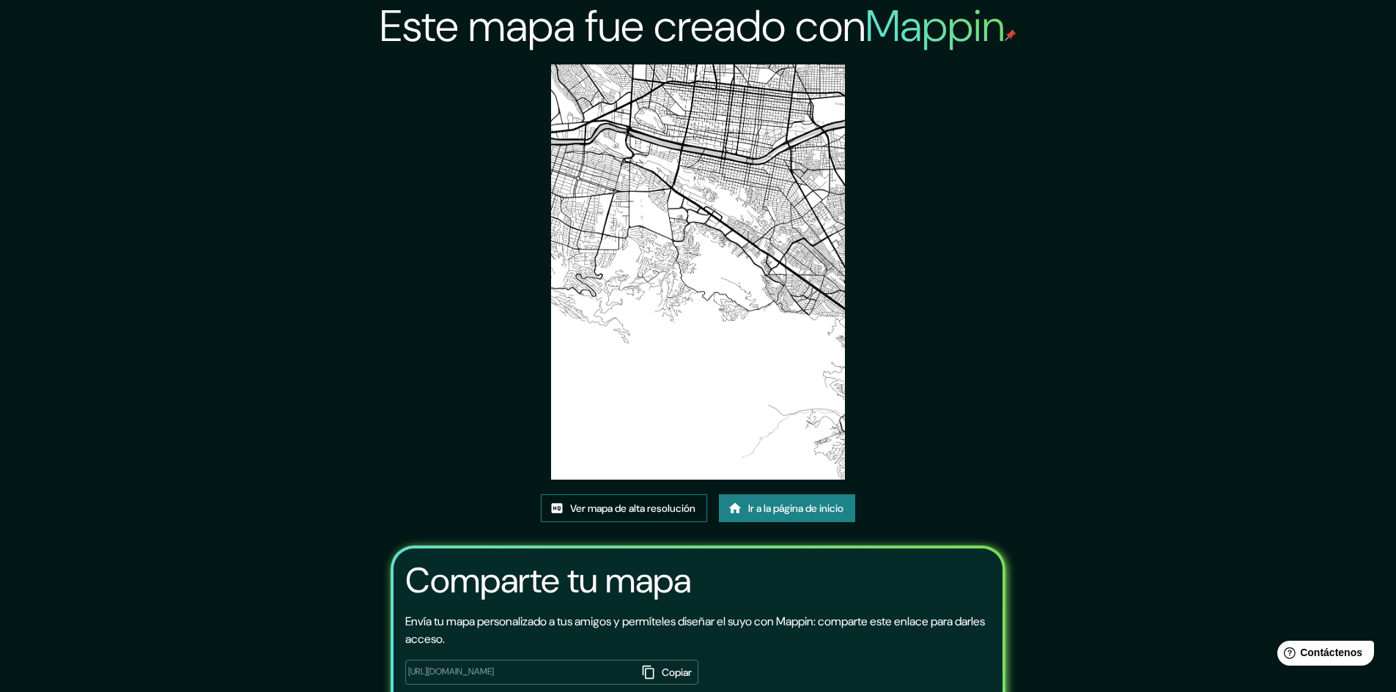
click at [655, 508] on font "Ver mapa de alta resolución" at bounding box center [632, 508] width 125 height 13
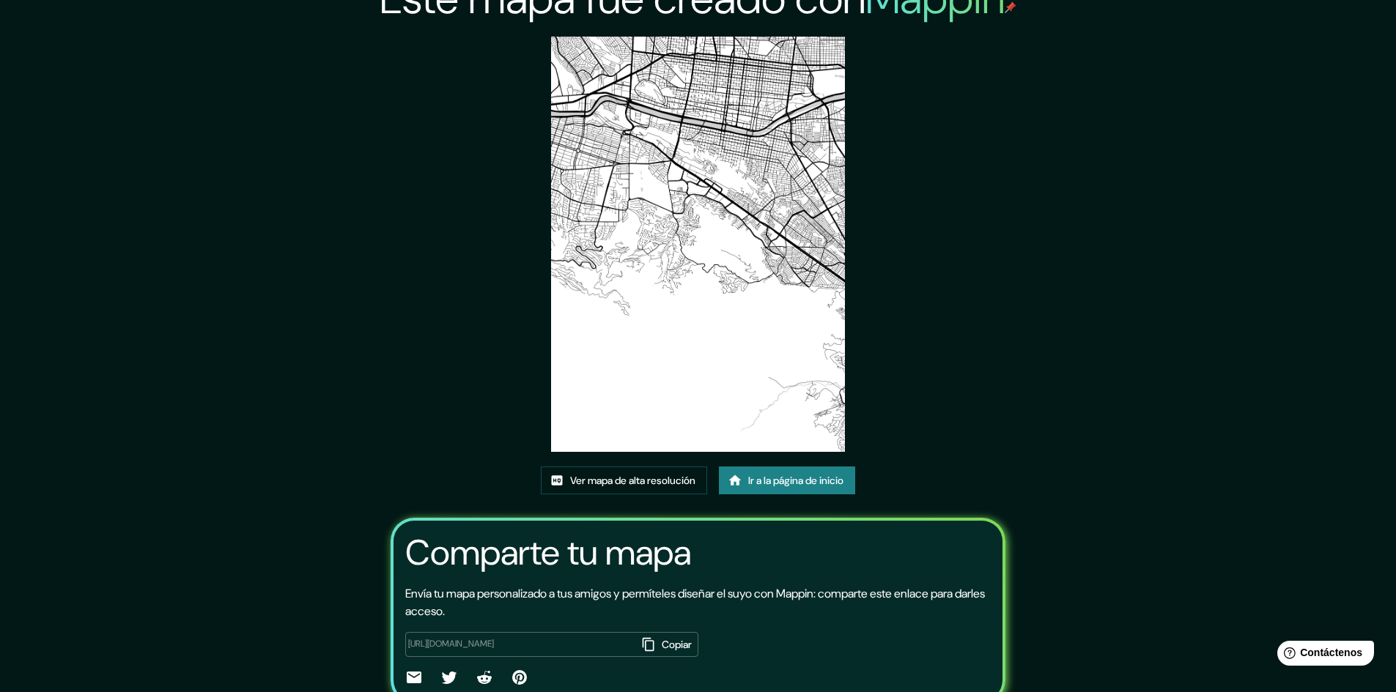
scroll to position [18, 0]
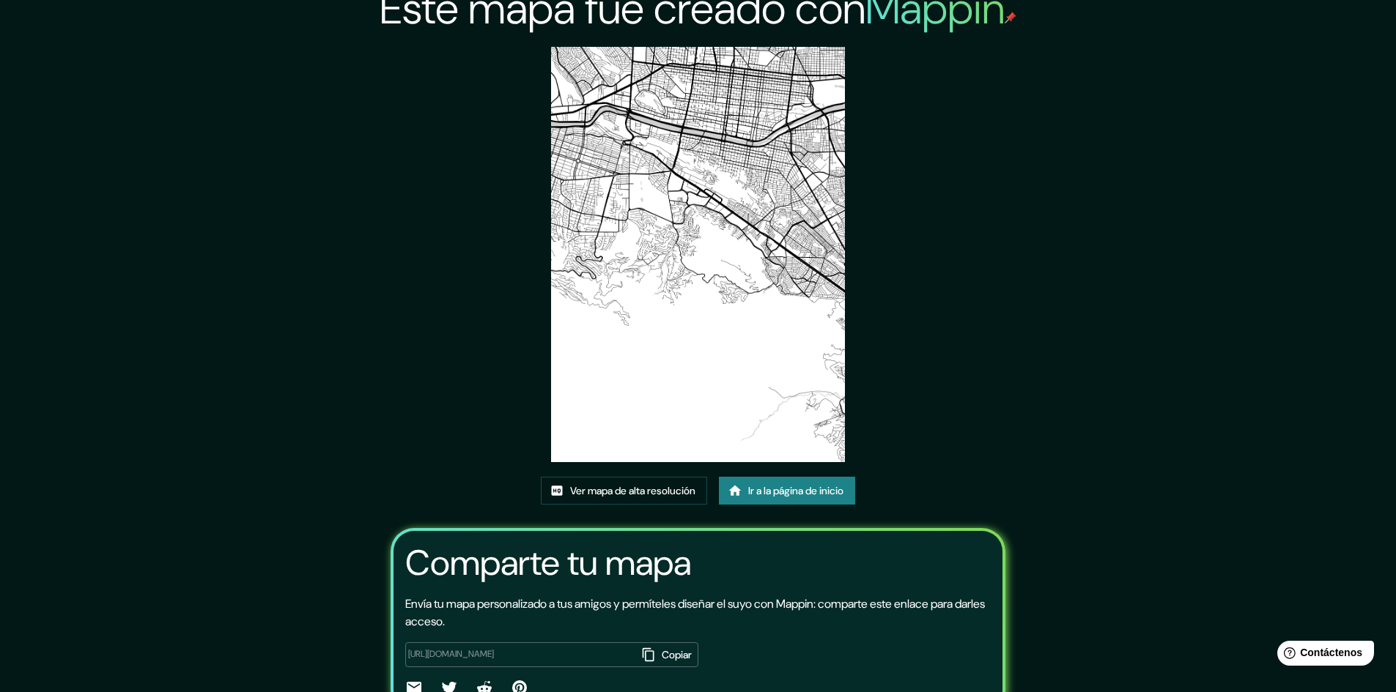
click at [731, 482] on link "Ir a la página de inicio" at bounding box center [787, 491] width 136 height 28
